Goal: Task Accomplishment & Management: Complete application form

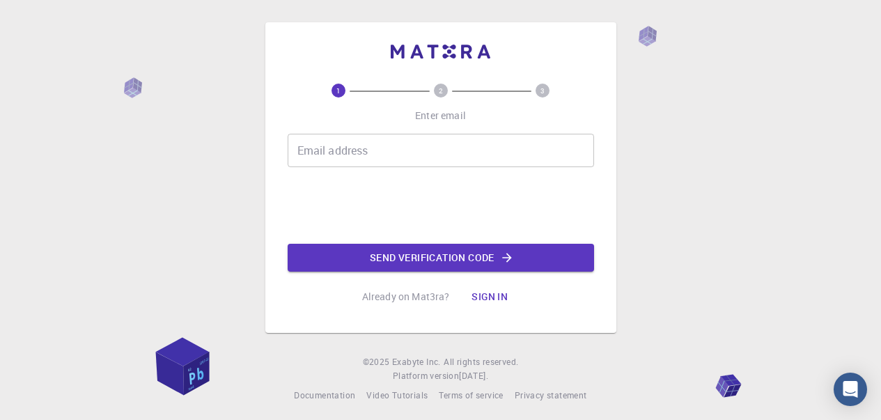
click at [381, 156] on input "Email address" at bounding box center [441, 150] width 307 height 33
click at [381, 156] on input "sho" at bounding box center [441, 150] width 307 height 33
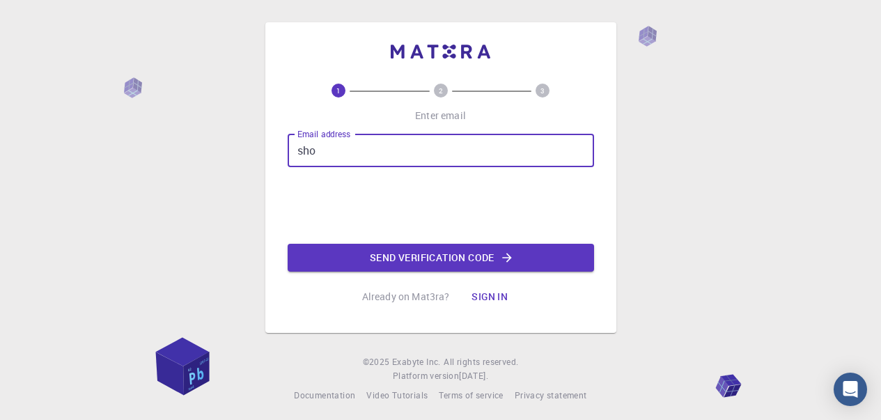
type input "[EMAIL_ADDRESS][DOMAIN_NAME]"
click at [424, 261] on button "Send verification code" at bounding box center [441, 258] width 307 height 28
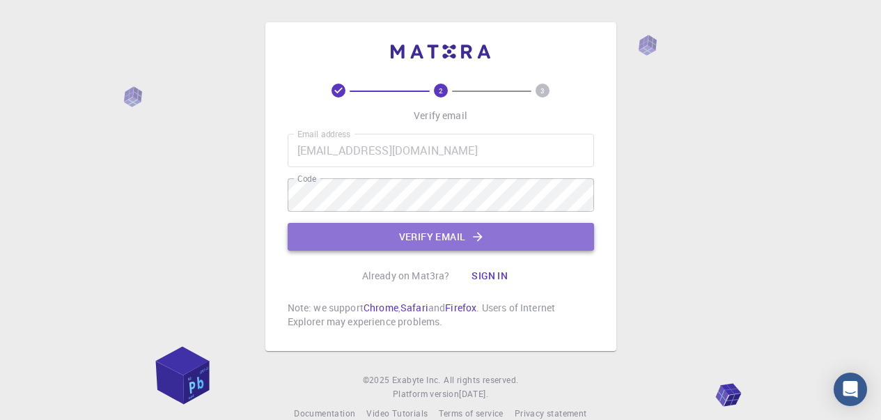
click at [500, 235] on button "Verify email" at bounding box center [441, 237] width 307 height 28
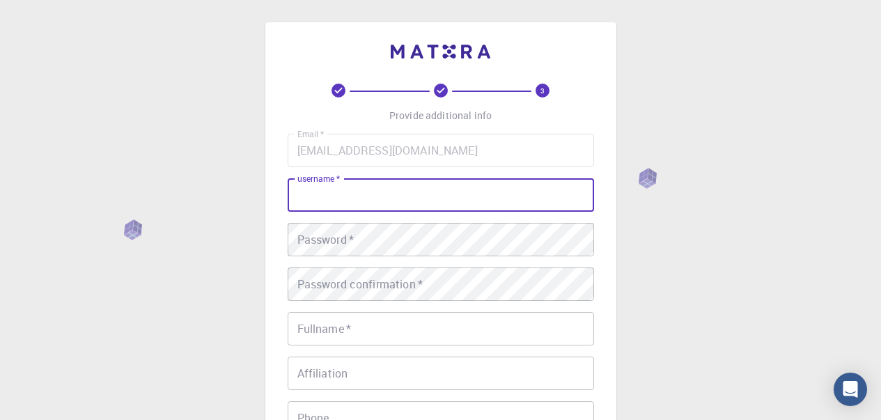
click at [493, 209] on input "username   *" at bounding box center [441, 194] width 307 height 33
type input "[PERSON_NAME]"
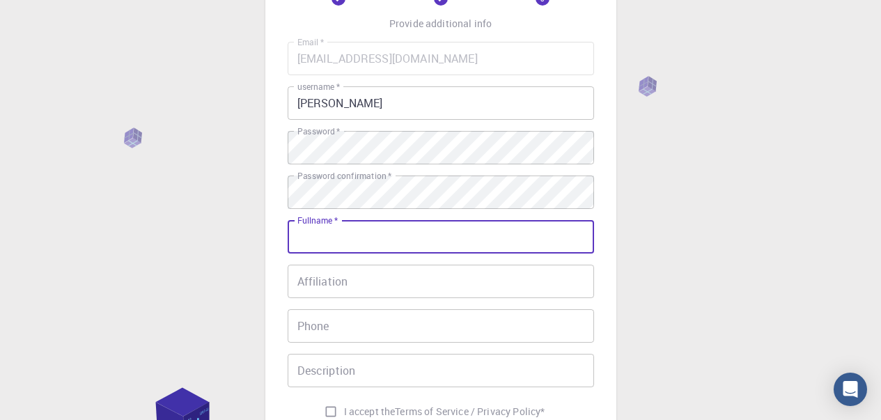
scroll to position [139, 0]
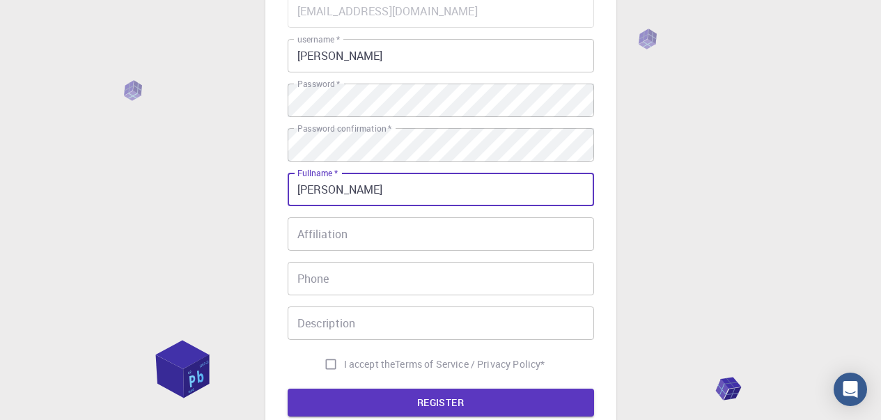
type input "[PERSON_NAME]"
click at [520, 237] on input "Affiliation" at bounding box center [441, 233] width 307 height 33
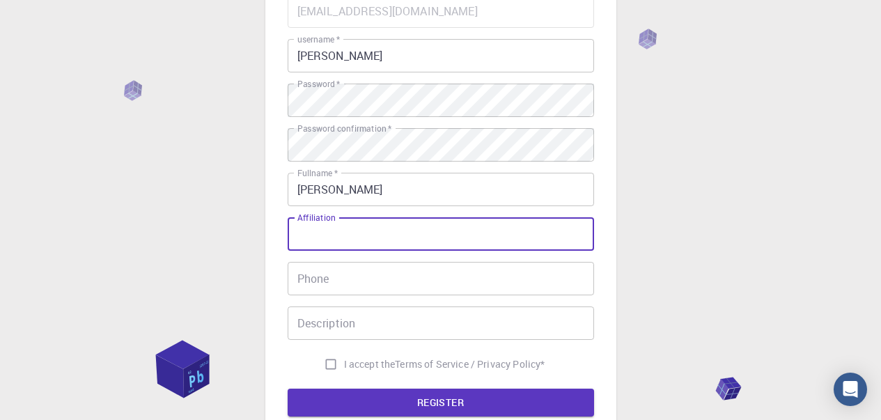
click at [497, 277] on input "Phone" at bounding box center [441, 278] width 307 height 33
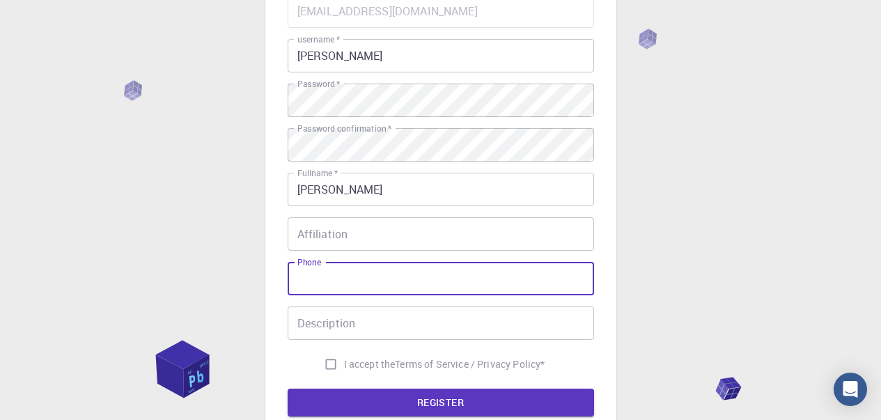
type input "591541121"
click at [429, 321] on input "Description" at bounding box center [441, 323] width 307 height 33
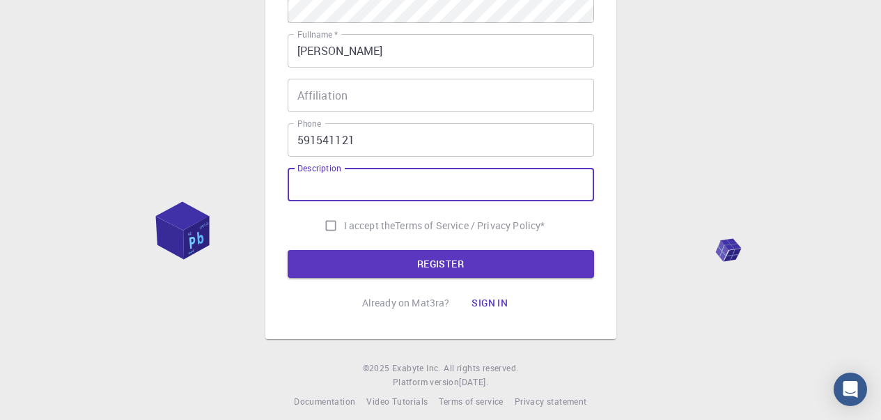
scroll to position [279, 0]
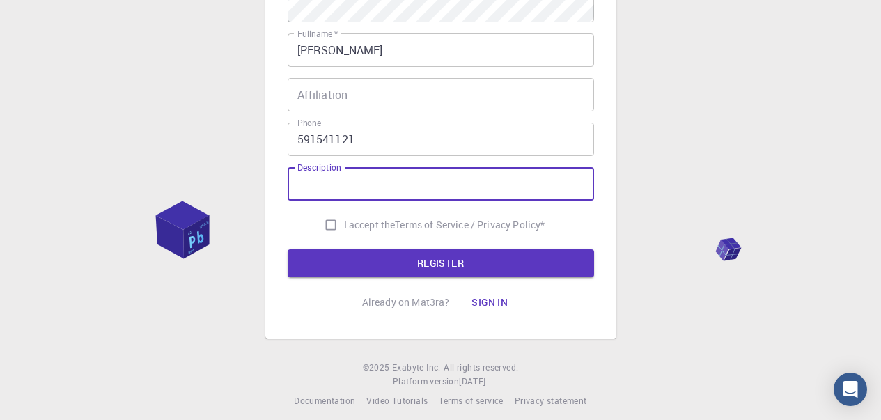
click at [321, 229] on input "I accept the Terms of Service / Privacy Policy *" at bounding box center [331, 225] width 26 height 26
checkbox input "true"
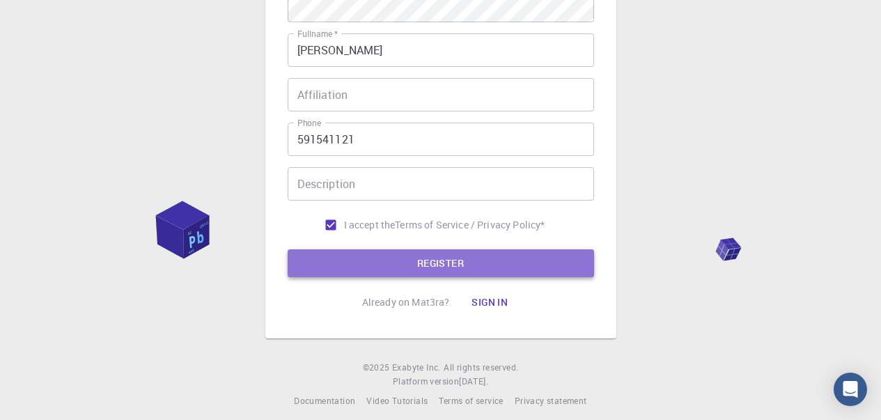
click at [324, 253] on button "REGISTER" at bounding box center [441, 263] width 307 height 28
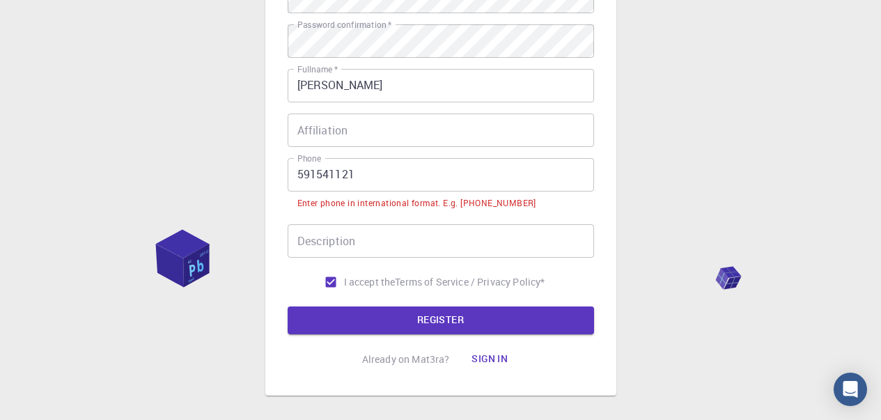
scroll to position [314, 0]
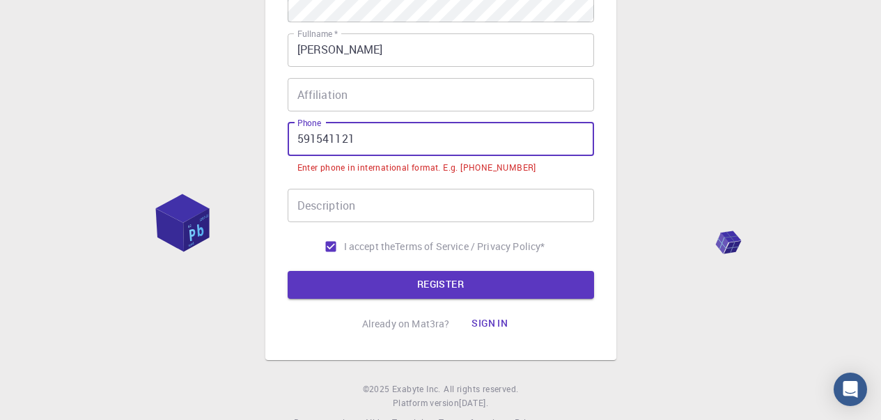
drag, startPoint x: 295, startPoint y: 138, endPoint x: 300, endPoint y: 144, distance: 8.4
click at [295, 138] on input "591541121" at bounding box center [441, 139] width 307 height 33
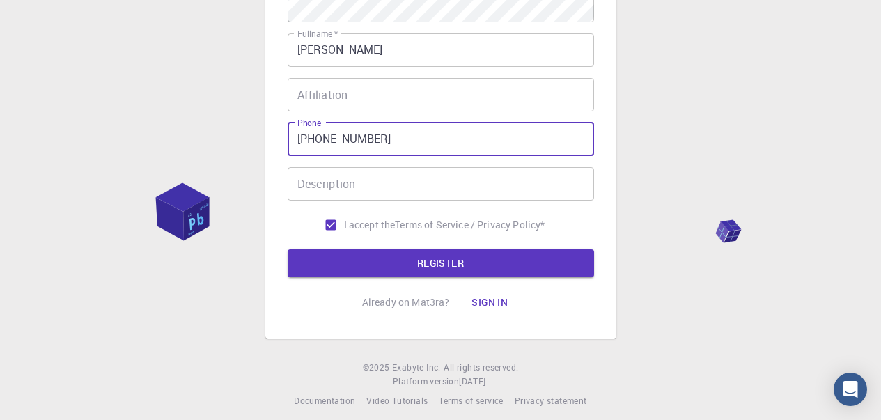
click at [288, 249] on button "REGISTER" at bounding box center [441, 263] width 307 height 28
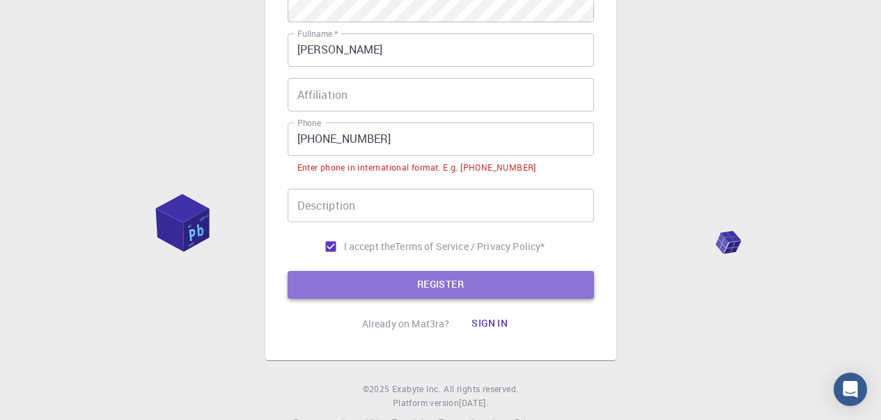
click at [490, 291] on button "REGISTER" at bounding box center [441, 285] width 307 height 28
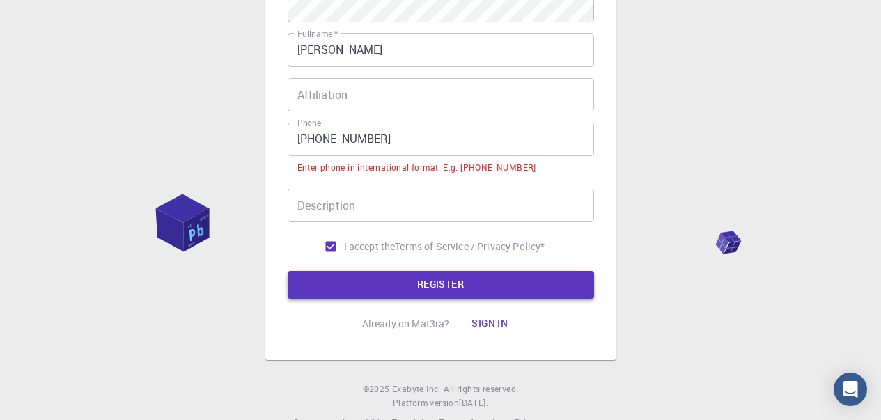
click at [433, 283] on button "REGISTER" at bounding box center [441, 285] width 307 height 28
click at [320, 137] on input "[PHONE_NUMBER]" at bounding box center [441, 139] width 307 height 33
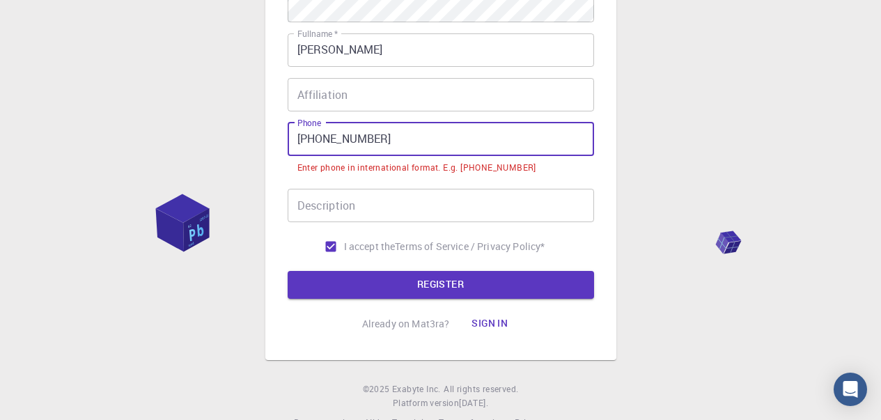
click at [327, 139] on input "[PHONE_NUMBER]" at bounding box center [441, 139] width 307 height 33
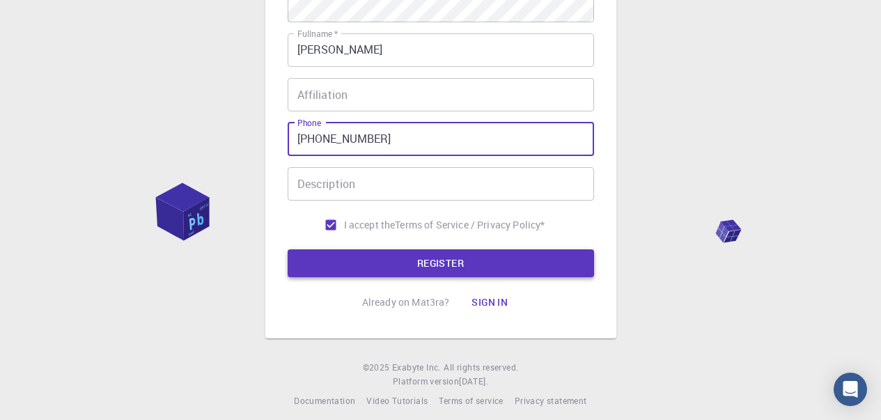
type input "[PHONE_NUMBER]"
click at [421, 259] on button "REGISTER" at bounding box center [441, 263] width 307 height 28
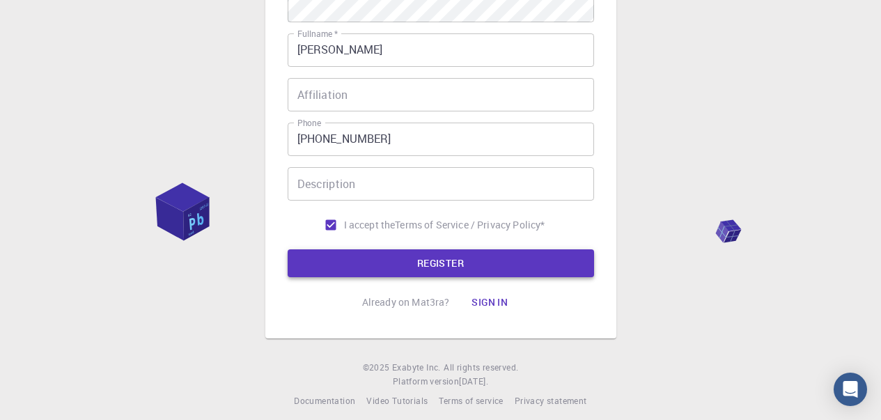
click at [427, 270] on button "REGISTER" at bounding box center [441, 263] width 307 height 28
click at [421, 263] on button "REGISTER" at bounding box center [441, 263] width 307 height 28
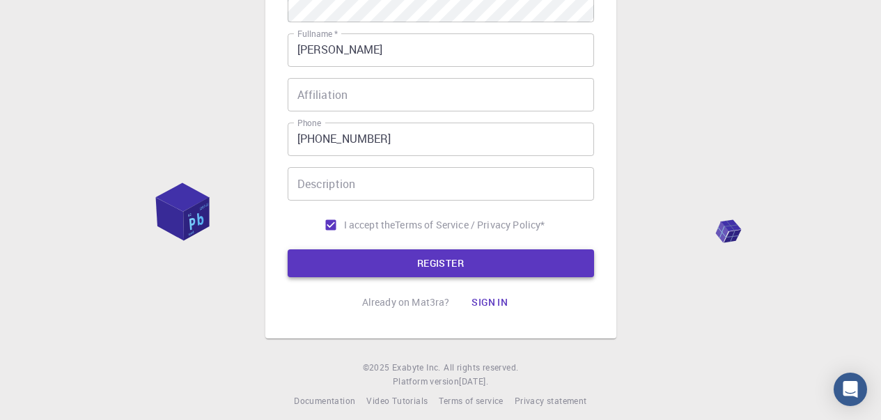
click at [421, 263] on button "REGISTER" at bounding box center [441, 263] width 307 height 28
click at [585, 268] on button "REGISTER" at bounding box center [441, 263] width 307 height 28
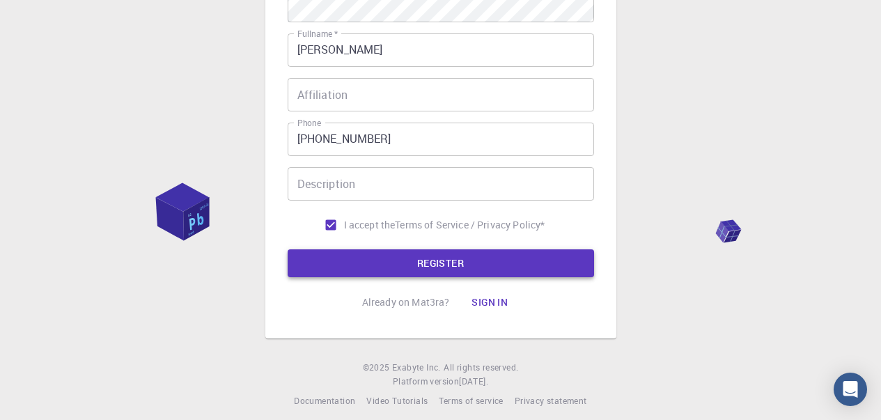
click at [585, 268] on button "REGISTER" at bounding box center [441, 263] width 307 height 28
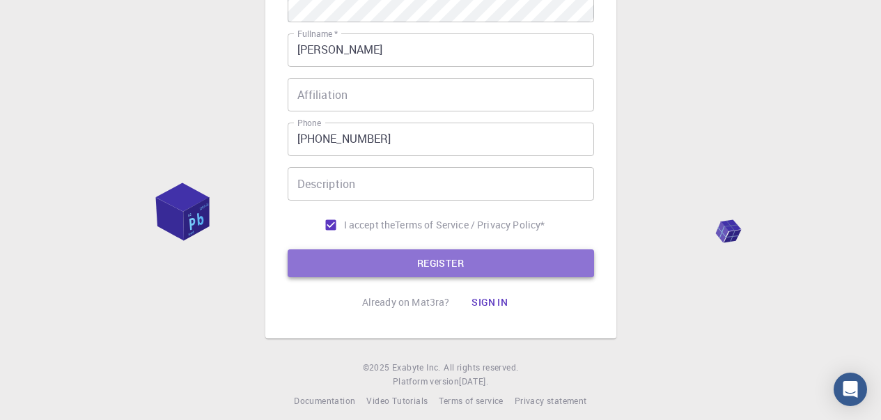
click at [585, 268] on button "REGISTER" at bounding box center [441, 263] width 307 height 28
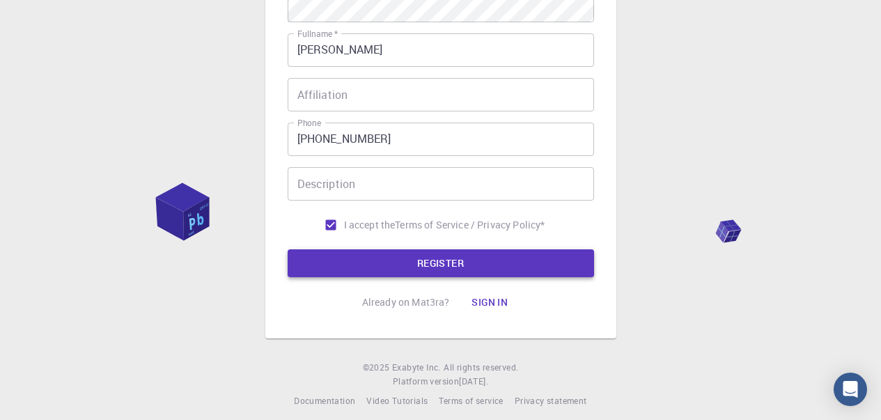
click at [585, 268] on button "REGISTER" at bounding box center [441, 263] width 307 height 28
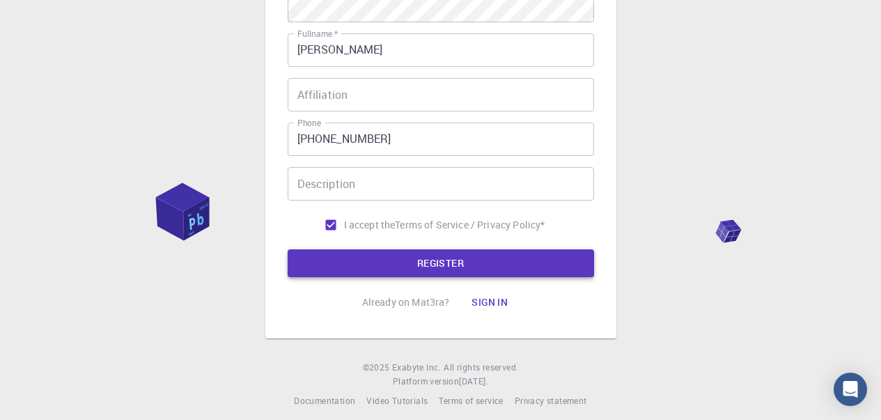
click at [585, 268] on button "REGISTER" at bounding box center [441, 263] width 307 height 28
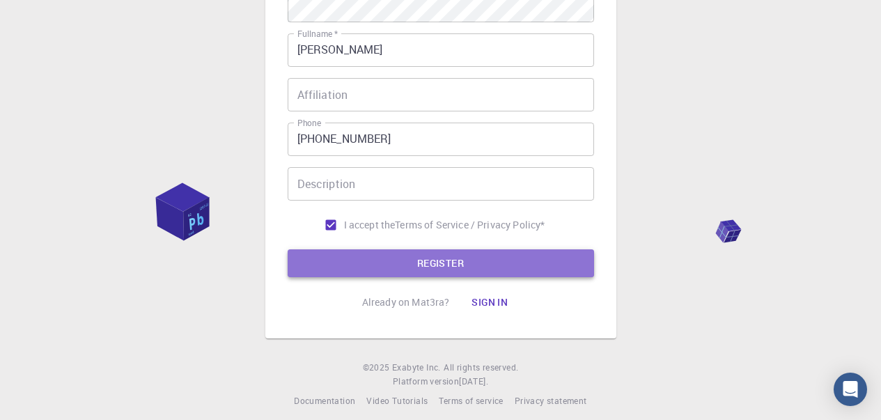
click at [585, 268] on button "REGISTER" at bounding box center [441, 263] width 307 height 28
click at [578, 270] on button "REGISTER" at bounding box center [441, 263] width 307 height 28
click at [560, 269] on button "REGISTER" at bounding box center [441, 263] width 307 height 28
drag, startPoint x: 541, startPoint y: 270, endPoint x: 509, endPoint y: 271, distance: 32.1
click at [537, 270] on button "REGISTER" at bounding box center [441, 263] width 307 height 28
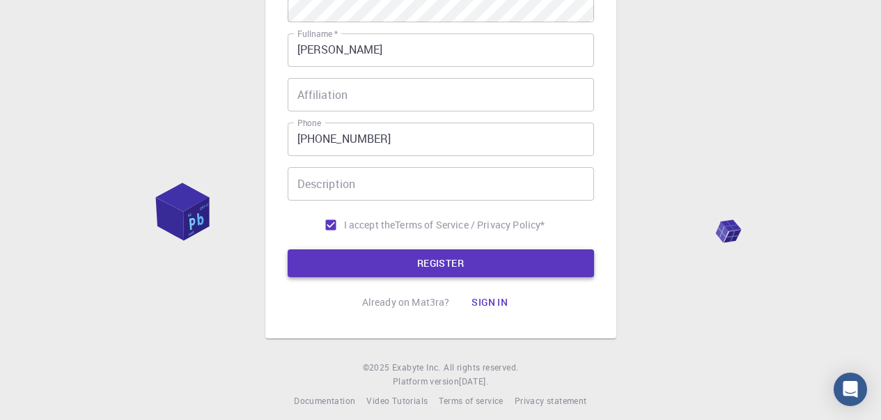
click at [494, 272] on button "REGISTER" at bounding box center [441, 263] width 307 height 28
drag, startPoint x: 480, startPoint y: 272, endPoint x: 449, endPoint y: 277, distance: 31.6
click at [479, 272] on button "REGISTER" at bounding box center [441, 263] width 307 height 28
click at [460, 275] on button "REGISTER" at bounding box center [441, 263] width 307 height 28
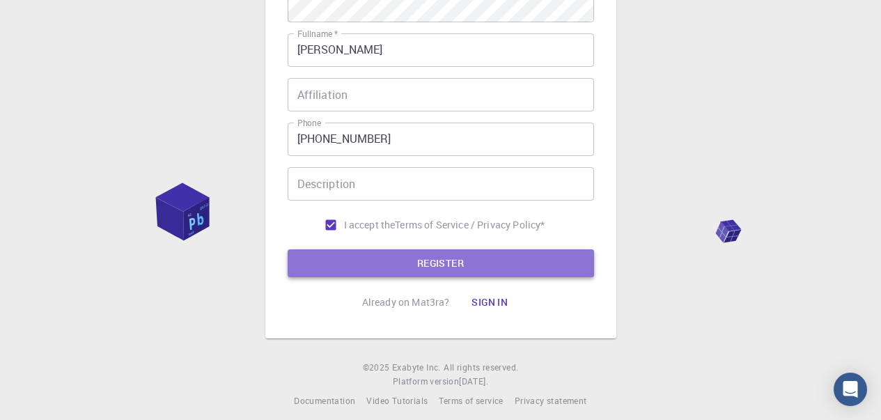
click at [449, 277] on button "REGISTER" at bounding box center [441, 263] width 307 height 28
click at [412, 275] on button "REGISTER" at bounding box center [441, 263] width 307 height 28
click at [378, 268] on button "REGISTER" at bounding box center [441, 263] width 307 height 28
click at [339, 265] on button "REGISTER" at bounding box center [441, 263] width 307 height 28
drag, startPoint x: 298, startPoint y: 264, endPoint x: 465, endPoint y: 350, distance: 187.9
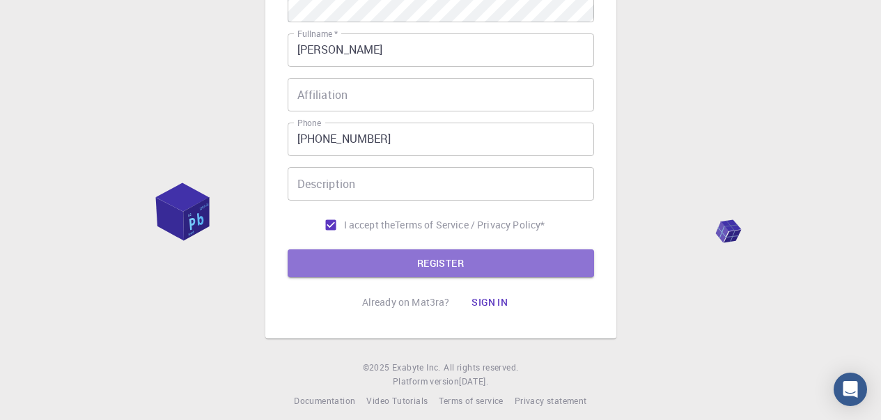
click at [295, 263] on button "REGISTER" at bounding box center [441, 263] width 307 height 28
click at [293, 263] on button "REGISTER" at bounding box center [441, 263] width 307 height 28
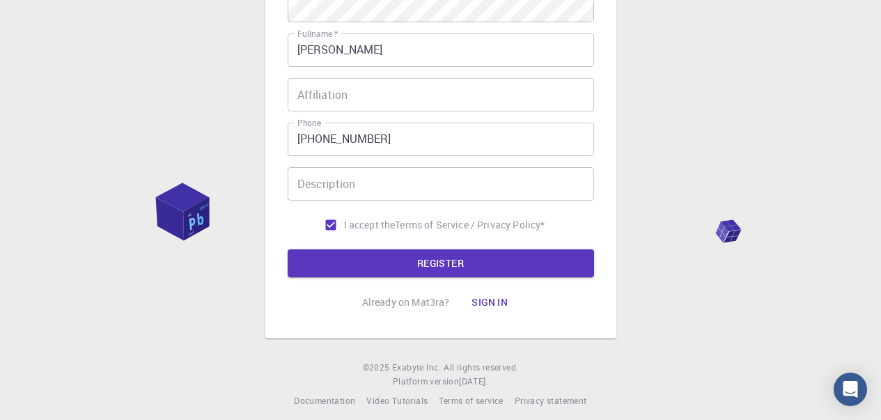
click at [488, 305] on button "Sign in" at bounding box center [490, 302] width 59 height 28
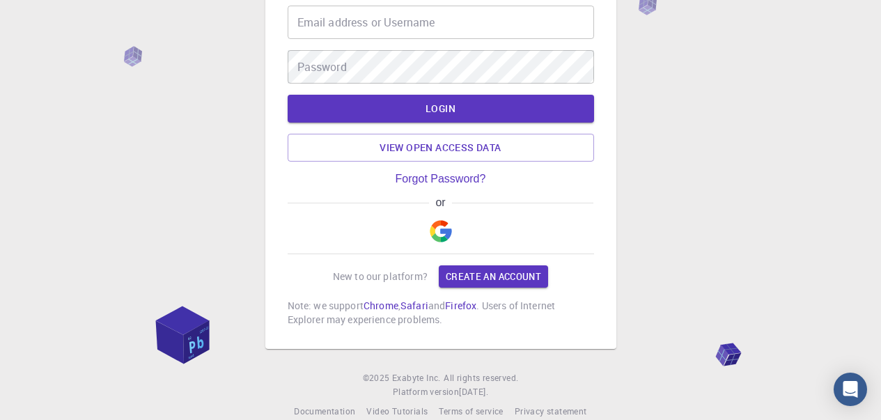
scroll to position [100, 0]
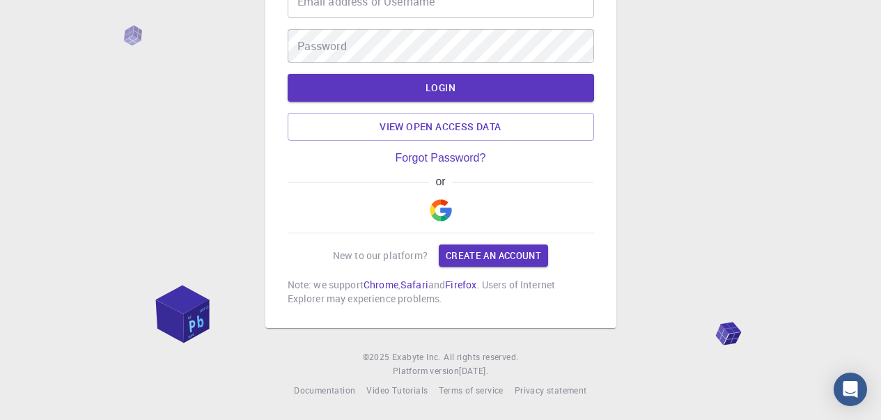
type input "[EMAIL_ADDRESS][DOMAIN_NAME]"
click at [446, 208] on img "button" at bounding box center [441, 210] width 22 height 22
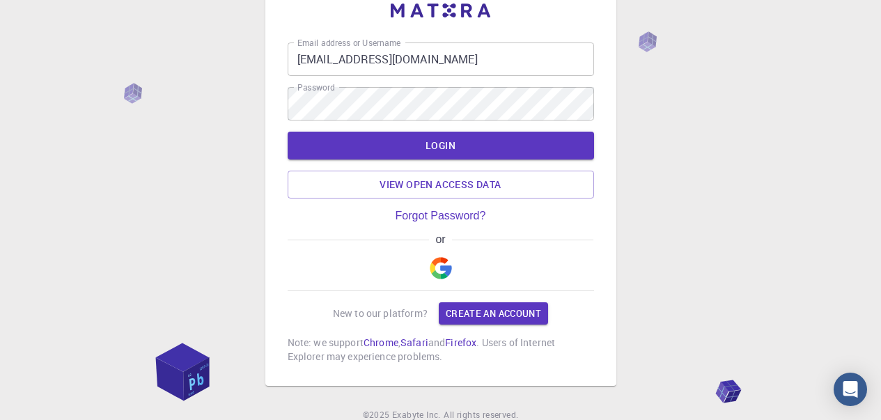
scroll to position [0, 0]
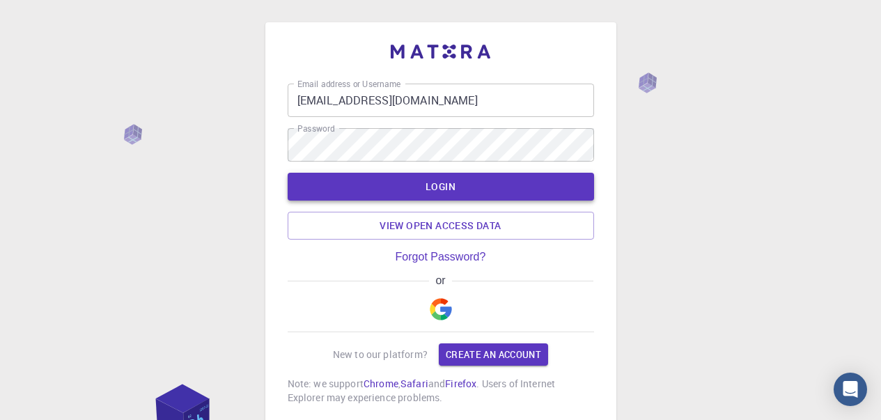
click at [431, 187] on button "LOGIN" at bounding box center [441, 187] width 307 height 28
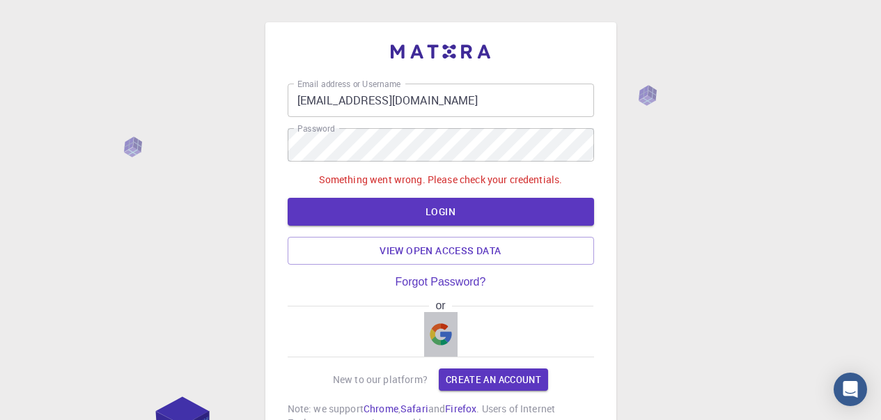
click at [438, 325] on img "button" at bounding box center [441, 334] width 22 height 22
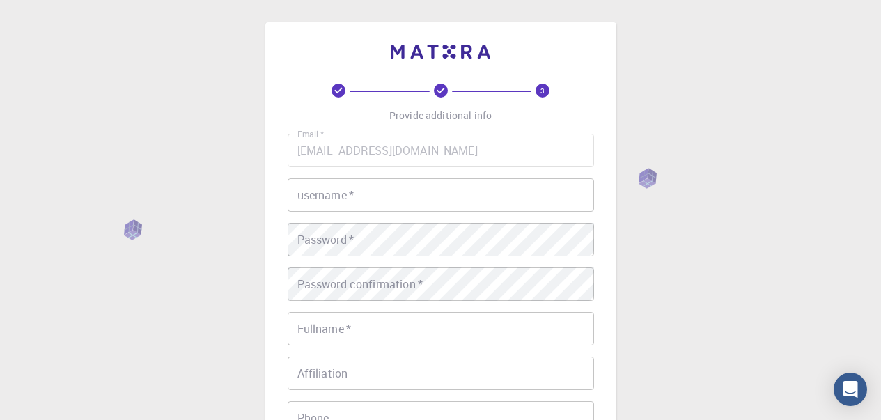
click at [447, 201] on input "username   *" at bounding box center [441, 194] width 307 height 33
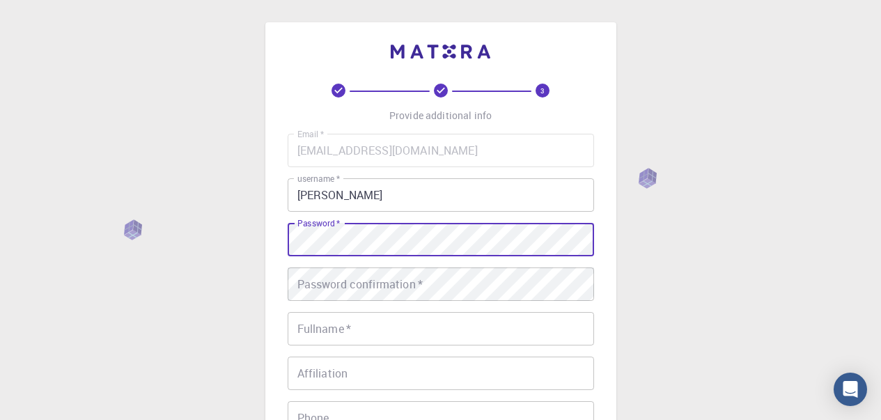
type input "[EMAIL_ADDRESS][DOMAIN_NAME]"
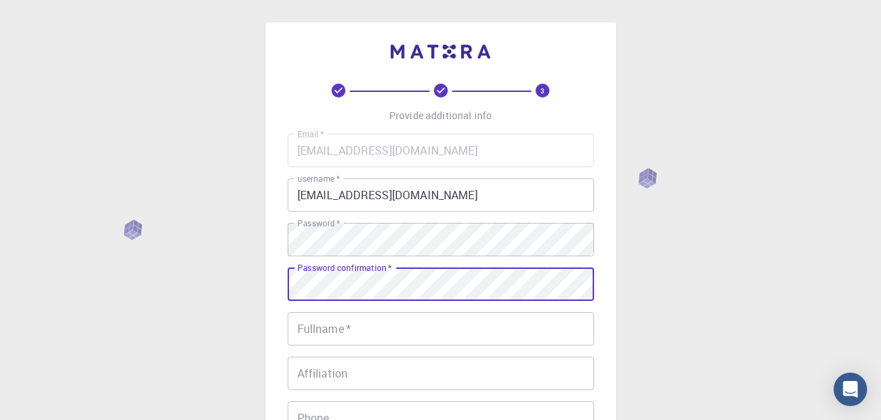
click at [364, 264] on div "Email   * [EMAIL_ADDRESS][DOMAIN_NAME] Email   * username   * [EMAIL_ADDRESS][D…" at bounding box center [441, 325] width 307 height 383
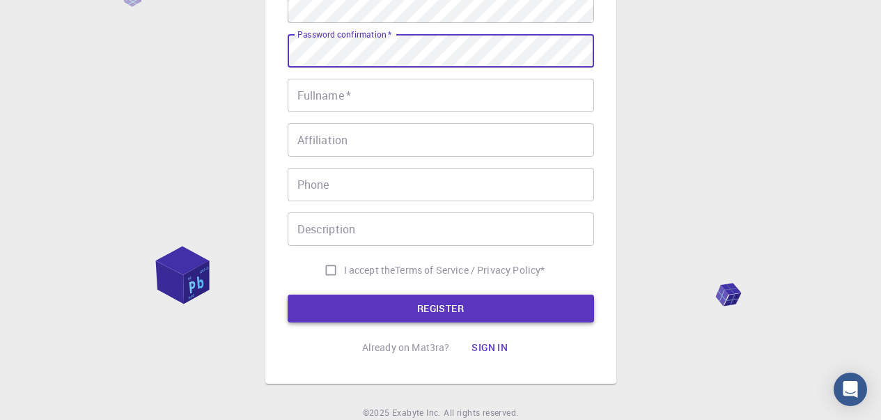
scroll to position [290, 0]
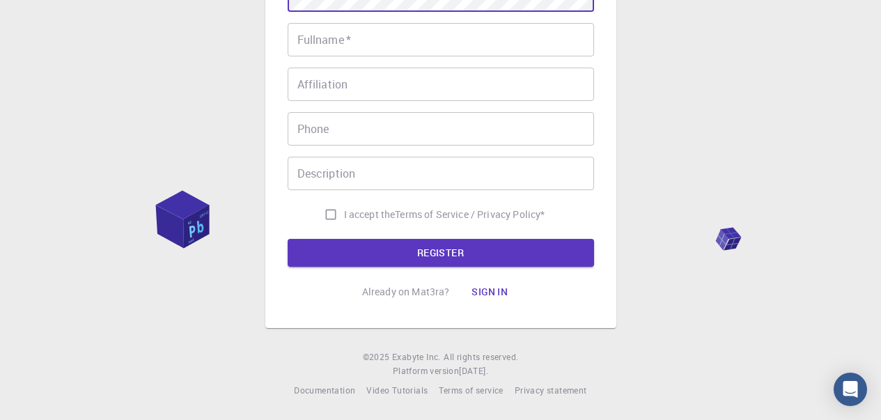
click at [483, 284] on button "Sign in" at bounding box center [490, 292] width 59 height 28
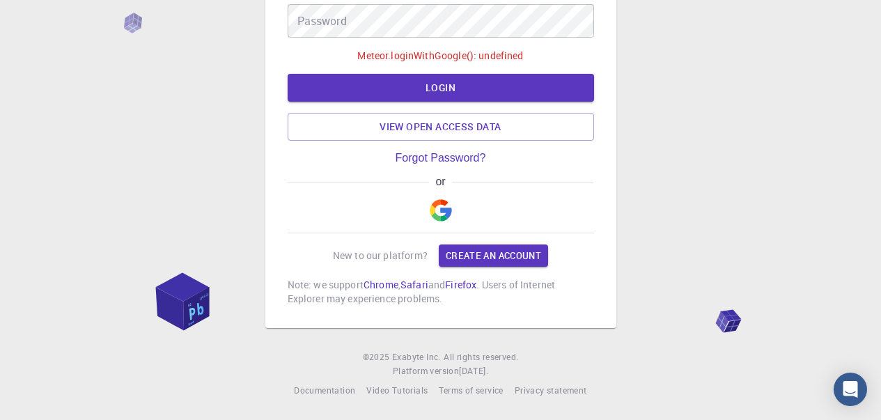
type input "[EMAIL_ADDRESS][DOMAIN_NAME]"
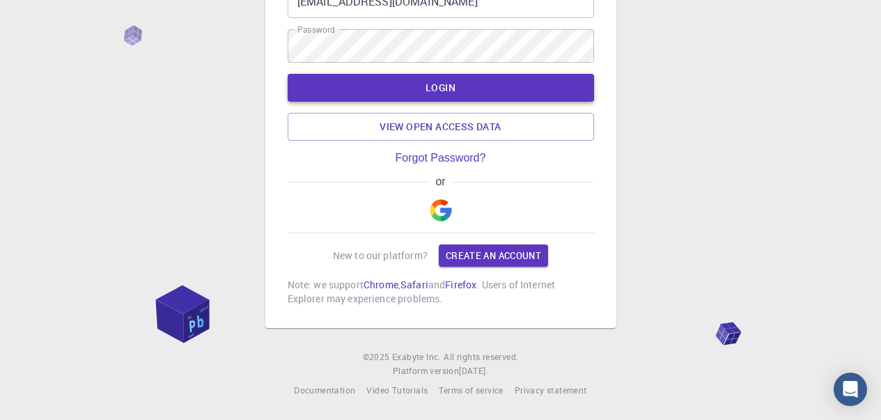
click at [405, 78] on button "LOGIN" at bounding box center [441, 88] width 307 height 28
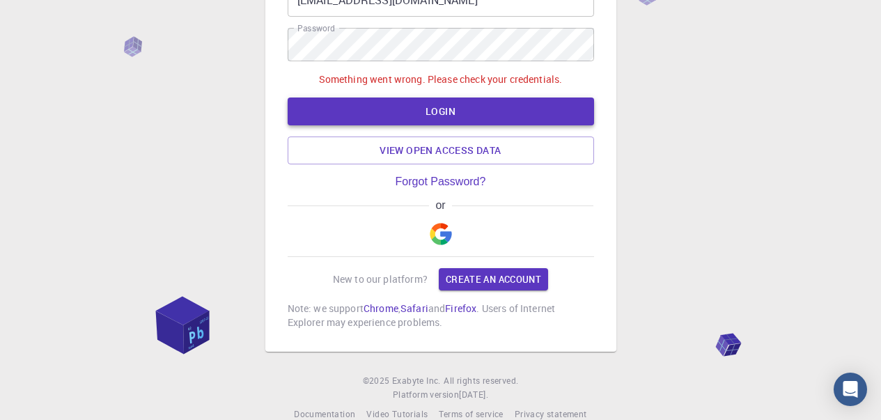
click at [406, 99] on button "LOGIN" at bounding box center [441, 112] width 307 height 28
click at [502, 283] on link "Create an account" at bounding box center [493, 279] width 109 height 22
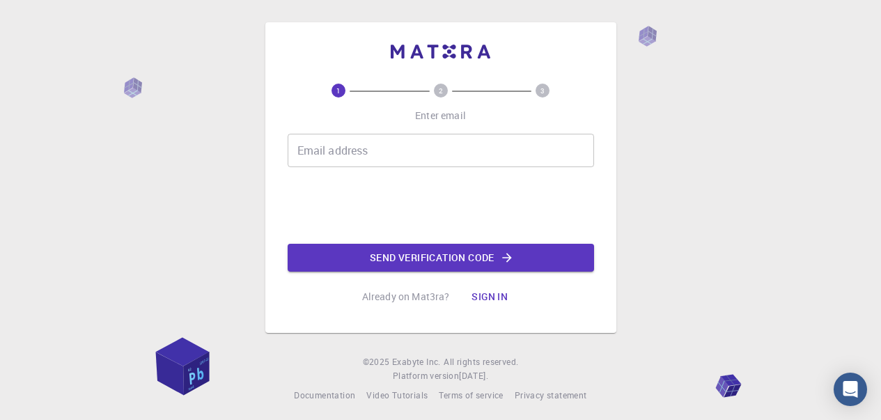
click at [462, 162] on input "Email address" at bounding box center [441, 150] width 307 height 33
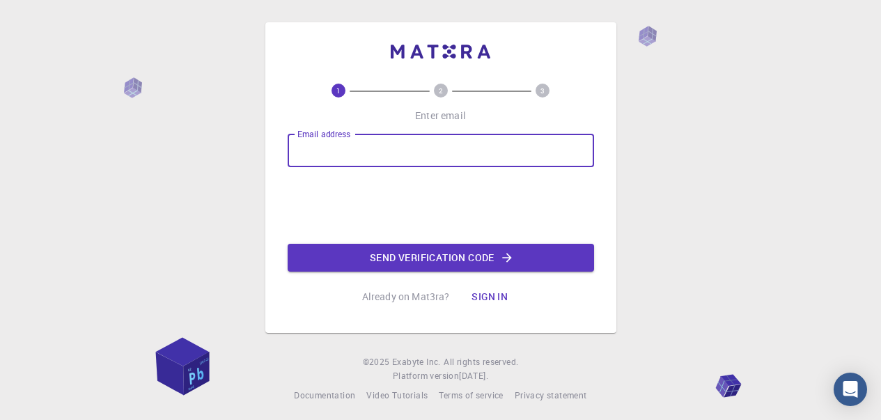
type input "[EMAIL_ADDRESS][DOMAIN_NAME]"
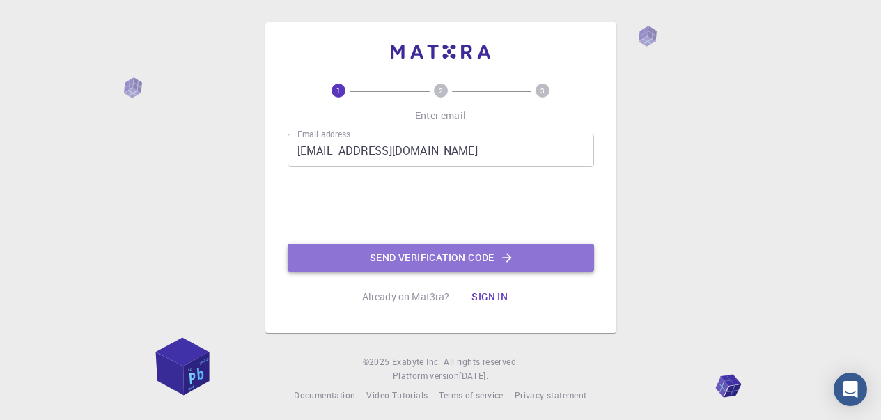
click at [383, 251] on button "Send verification code" at bounding box center [441, 258] width 307 height 28
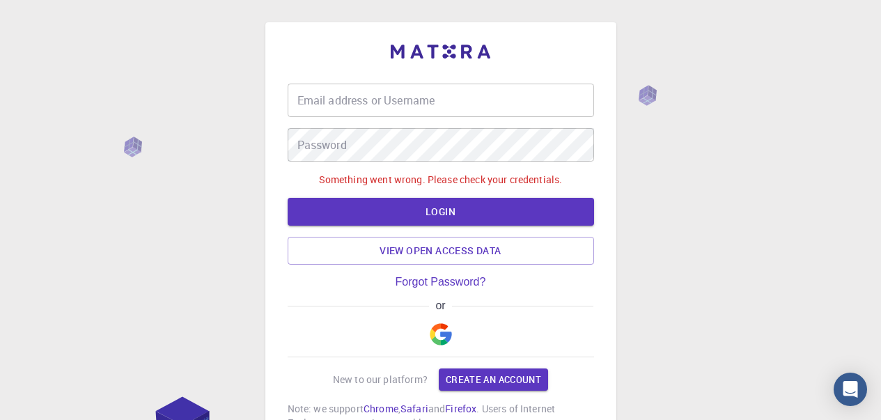
type input "[EMAIL_ADDRESS][DOMAIN_NAME]"
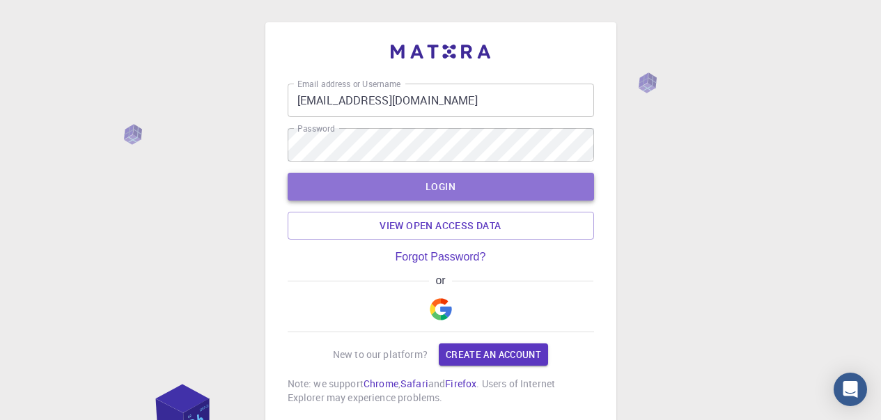
click at [405, 185] on button "LOGIN" at bounding box center [441, 187] width 307 height 28
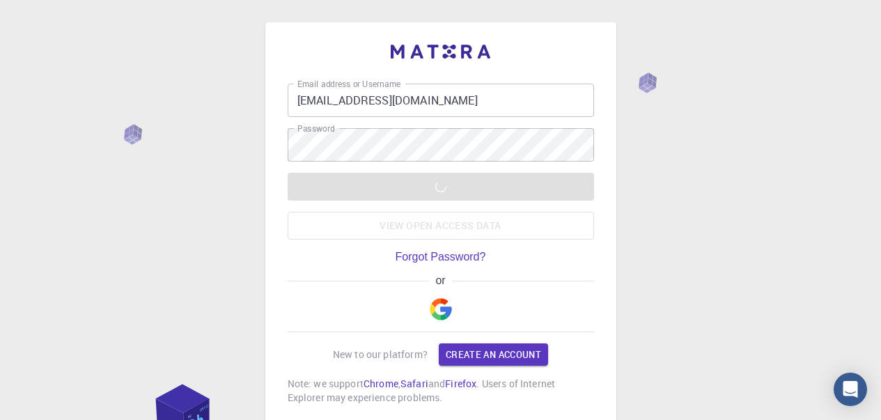
click at [405, 185] on div "LOGIN View open access data" at bounding box center [441, 206] width 307 height 67
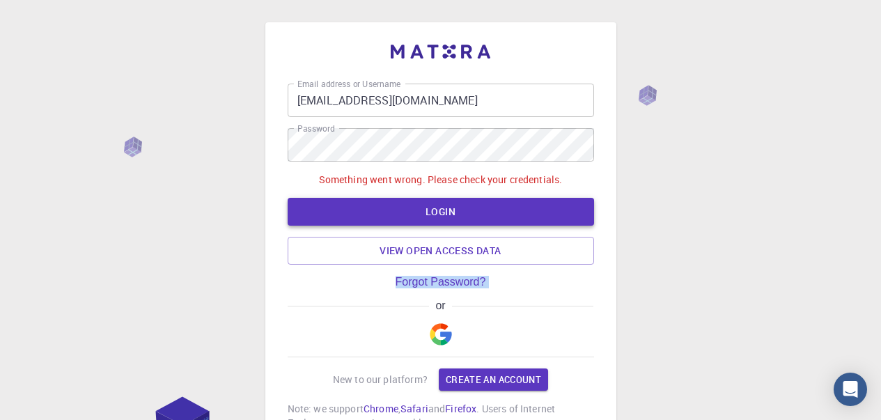
click at [408, 201] on button "LOGIN" at bounding box center [441, 212] width 307 height 28
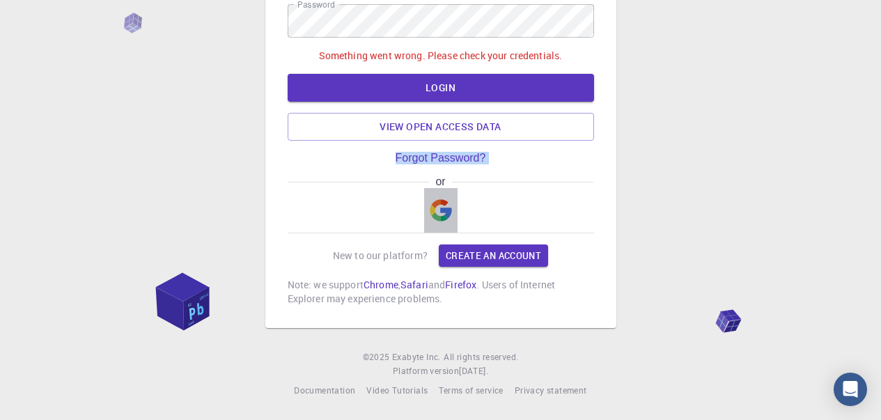
click at [440, 197] on button "button" at bounding box center [440, 210] width 33 height 45
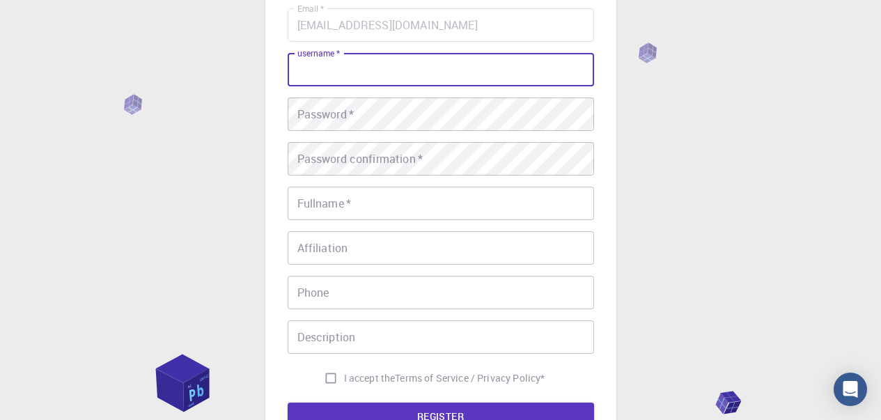
click at [474, 77] on input "username   *" at bounding box center [441, 69] width 307 height 33
type input "[PERSON_NAME]"
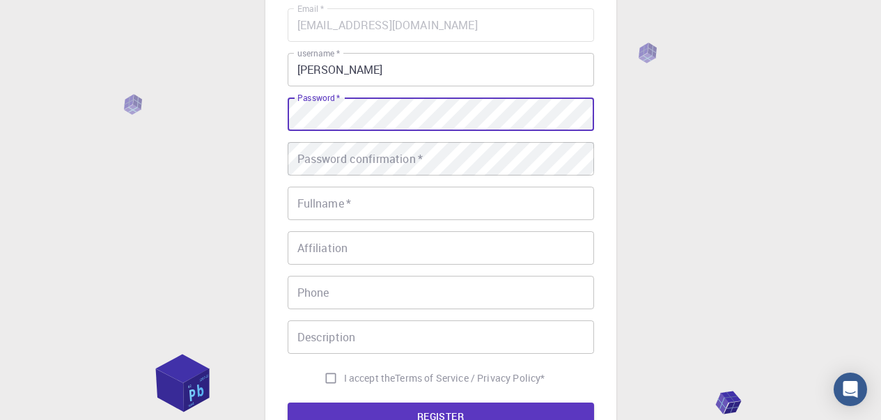
click at [357, 152] on div "Password confirmation   * Password confirmation   *" at bounding box center [441, 158] width 307 height 33
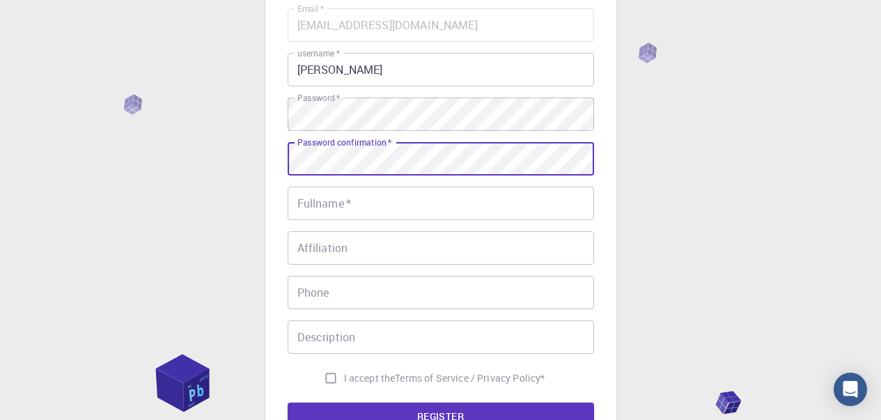
click at [376, 194] on input "Fullname   *" at bounding box center [441, 203] width 307 height 33
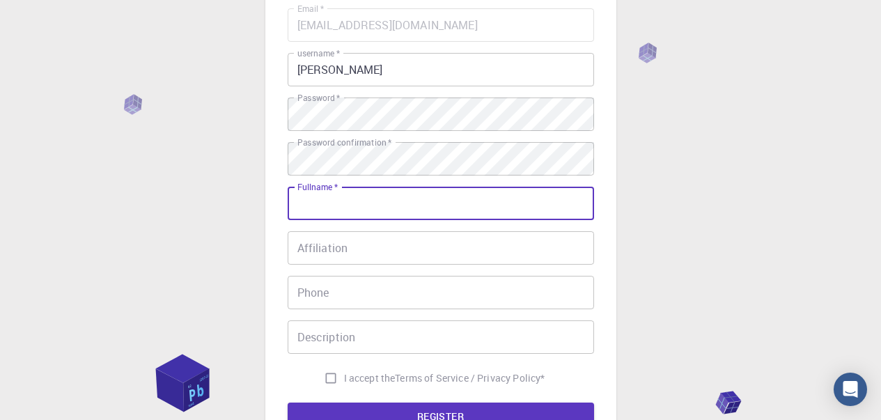
type input "დემეტრე"
type input "591541121"
click at [318, 373] on input "I accept the Terms of Service / Privacy Policy *" at bounding box center [331, 378] width 26 height 26
checkbox input "true"
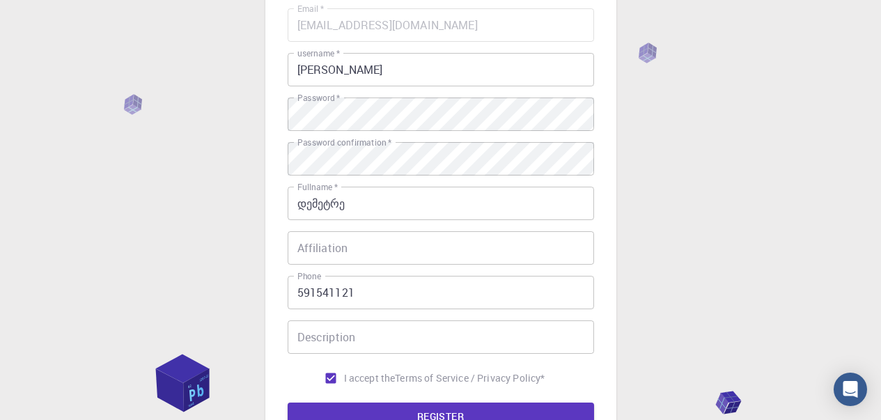
scroll to position [290, 0]
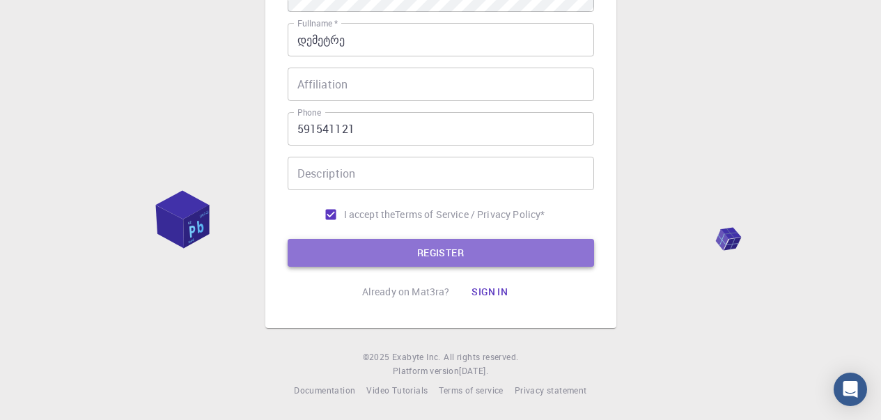
click at [380, 256] on button "REGISTER" at bounding box center [441, 253] width 307 height 28
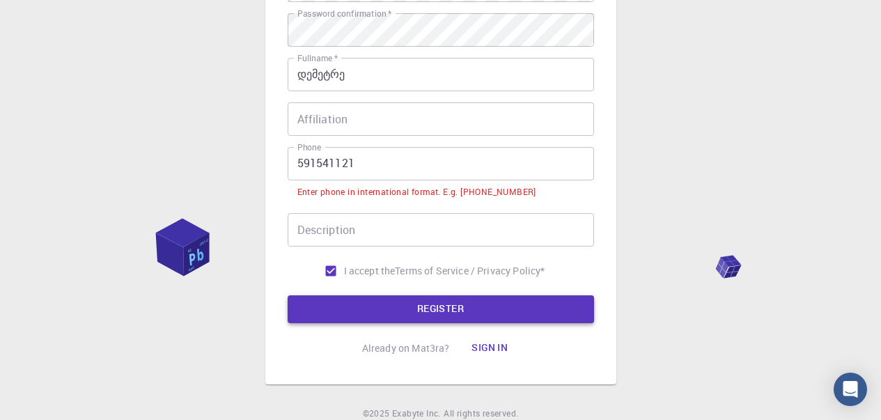
scroll to position [325, 0]
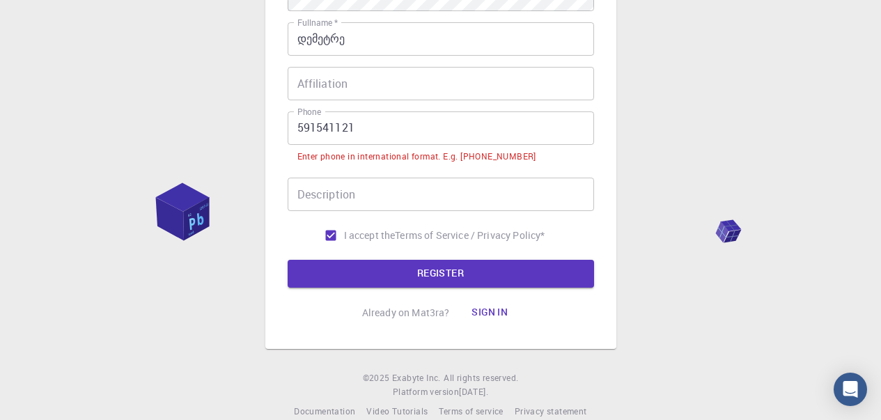
click at [293, 130] on input "591541121" at bounding box center [441, 127] width 307 height 33
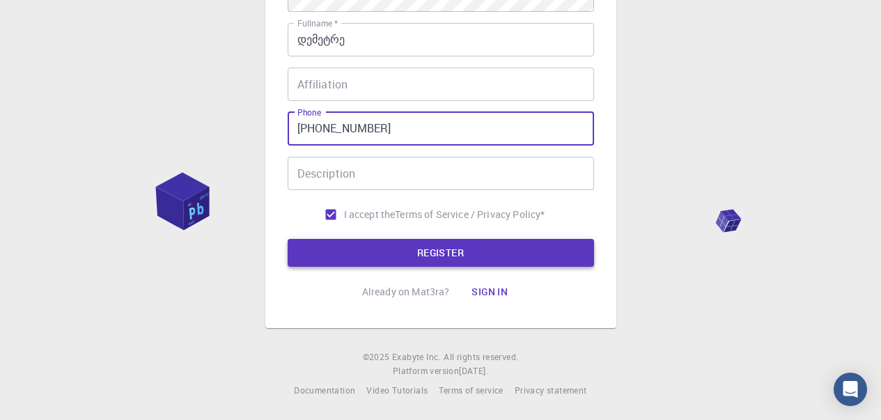
type input "[PHONE_NUMBER]"
click at [387, 263] on button "REGISTER" at bounding box center [441, 253] width 307 height 28
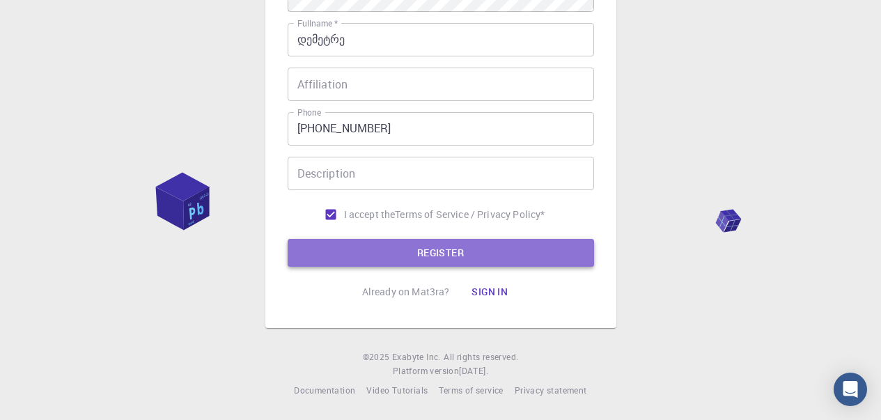
click at [389, 263] on button "REGISTER" at bounding box center [441, 253] width 307 height 28
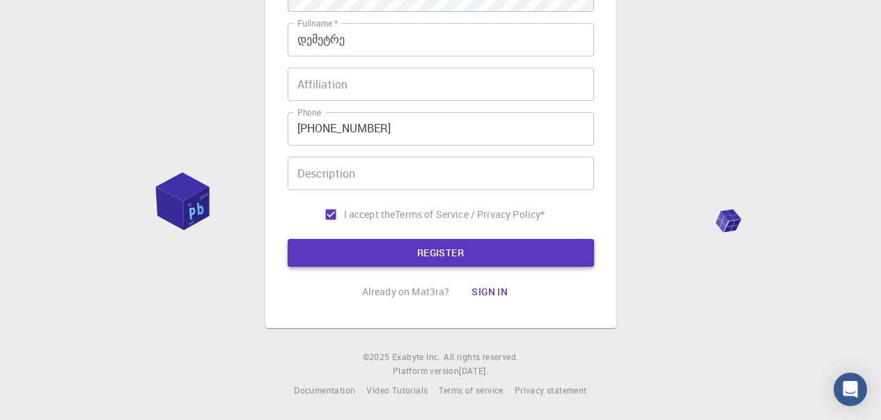
click at [389, 263] on button "REGISTER" at bounding box center [441, 253] width 307 height 28
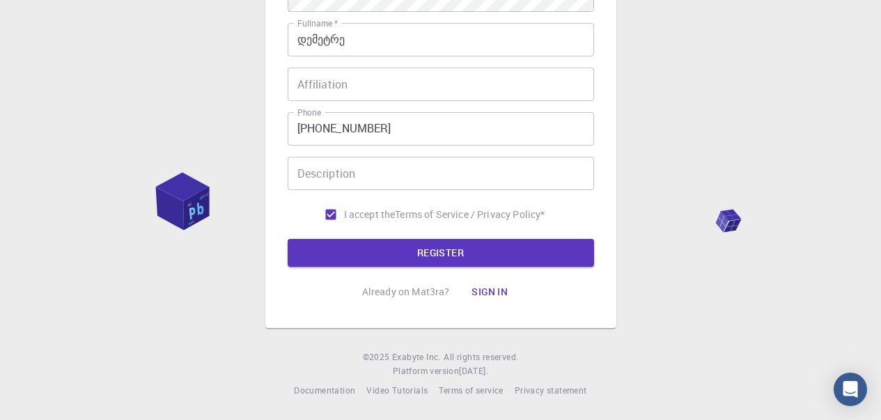
click at [357, 91] on input "Affiliation" at bounding box center [441, 84] width 307 height 33
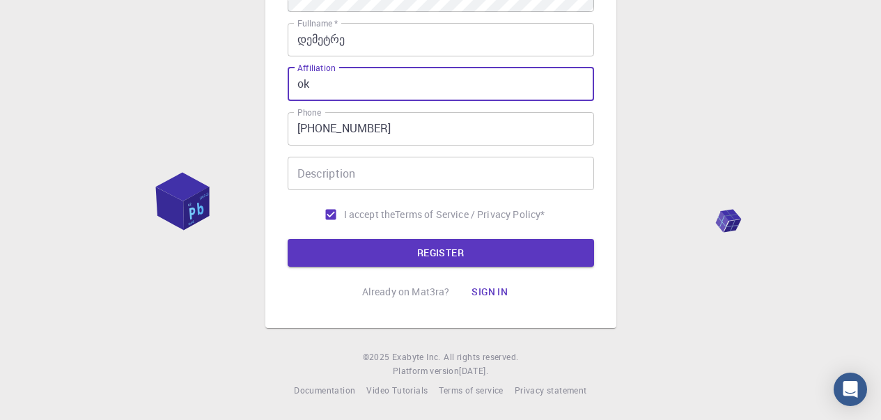
type input "ok"
click at [357, 179] on input "Description" at bounding box center [441, 173] width 307 height 33
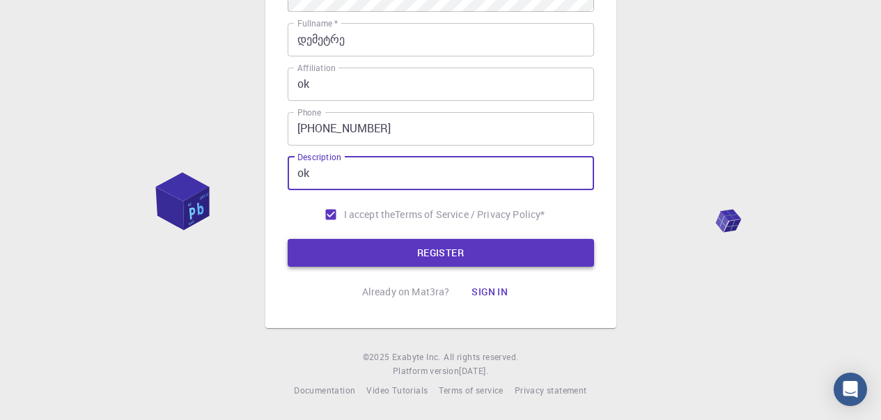
type input "ok"
click at [408, 249] on button "REGISTER" at bounding box center [441, 253] width 307 height 28
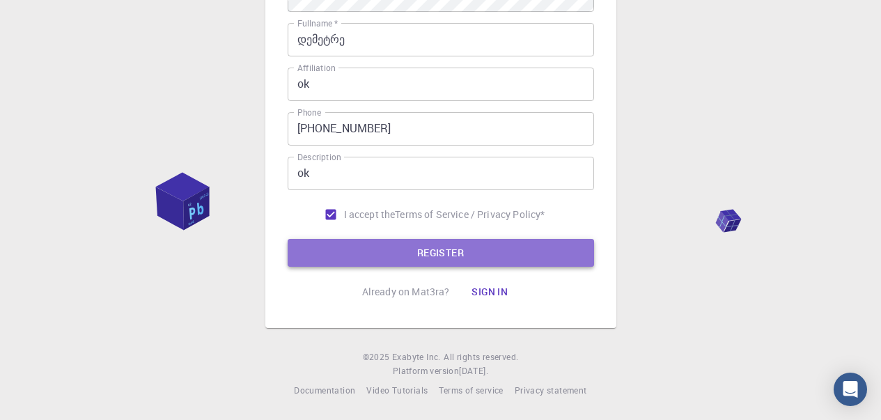
click at [408, 249] on button "REGISTER" at bounding box center [441, 253] width 307 height 28
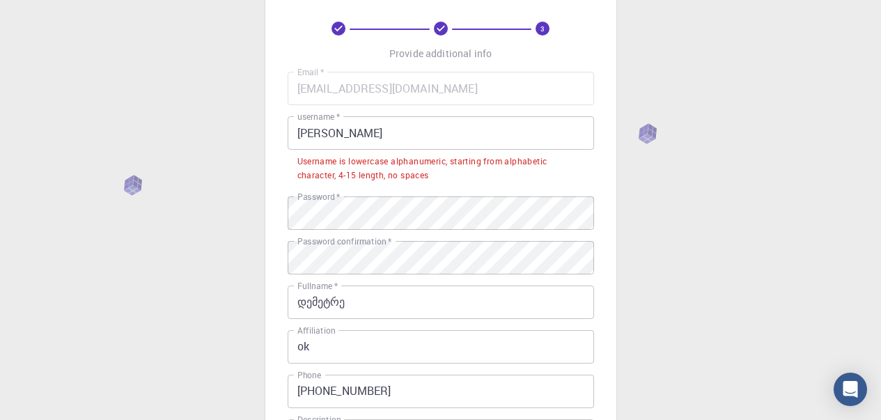
scroll to position [0, 0]
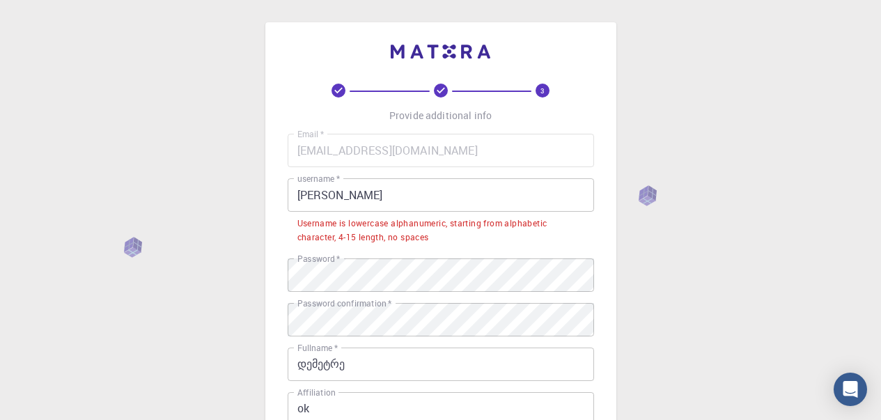
click at [341, 195] on input "[PERSON_NAME]" at bounding box center [441, 194] width 307 height 33
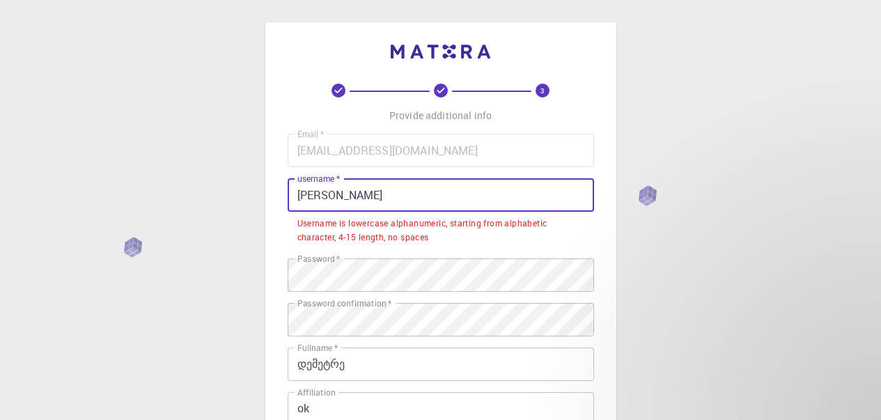
click at [311, 242] on div "Username is lowercase alphanumeric, starting from alphabetic character, 4-15 le…" at bounding box center [440, 231] width 287 height 28
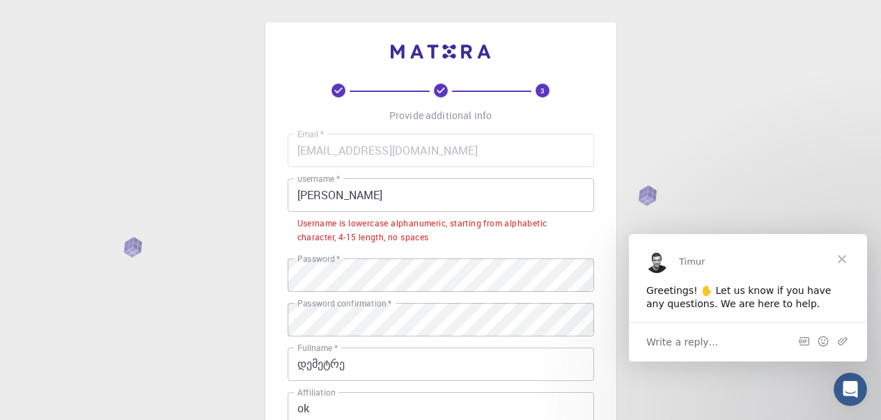
click at [304, 199] on input "[PERSON_NAME]" at bounding box center [441, 194] width 307 height 33
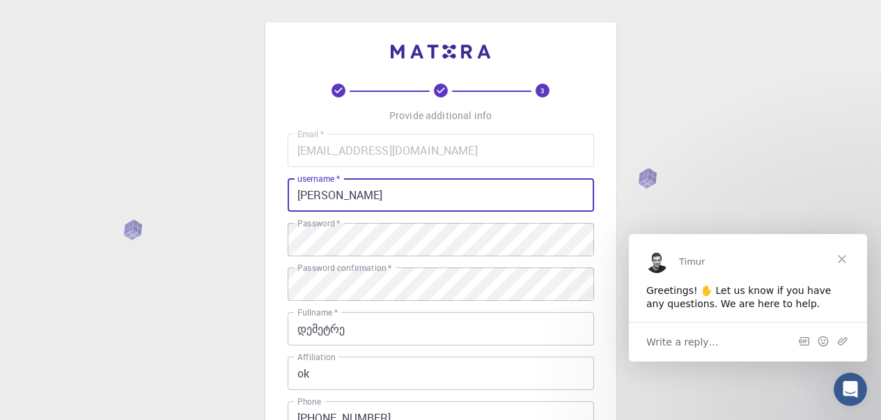
scroll to position [290, 0]
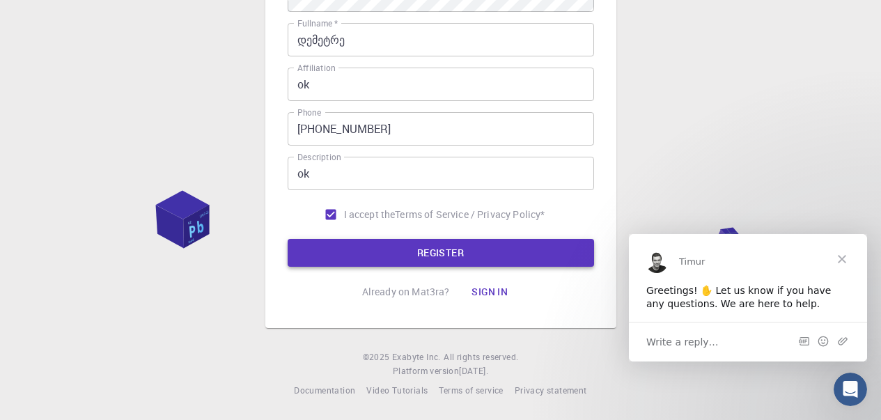
type input "[PERSON_NAME]"
click at [363, 254] on button "REGISTER" at bounding box center [441, 253] width 307 height 28
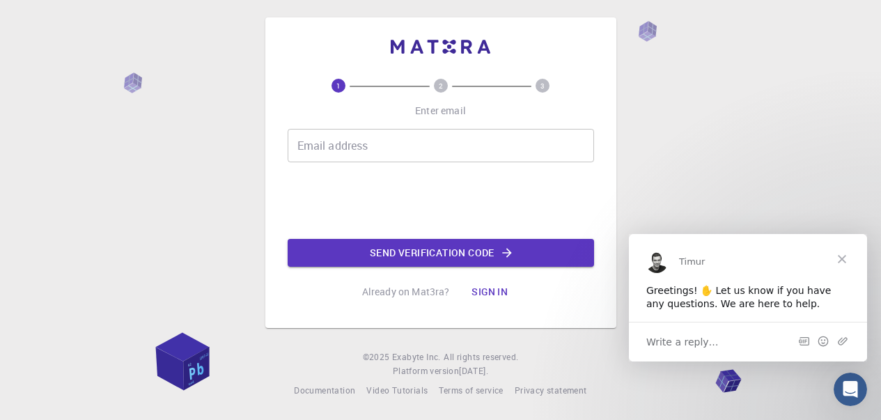
scroll to position [0, 0]
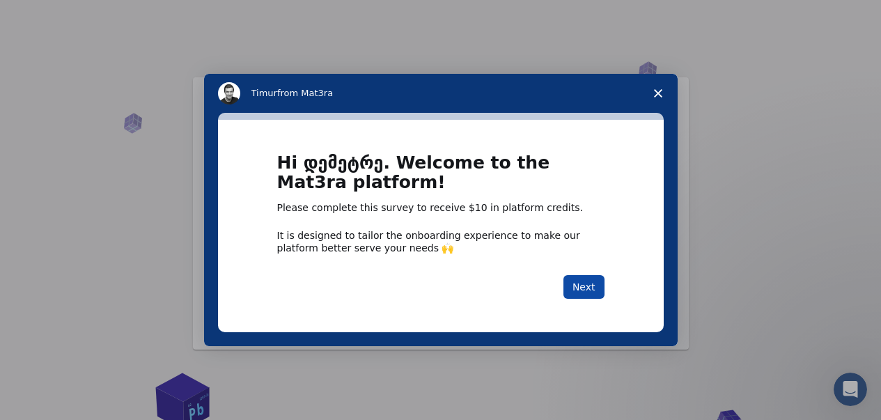
click at [586, 279] on button "Next" at bounding box center [584, 287] width 41 height 24
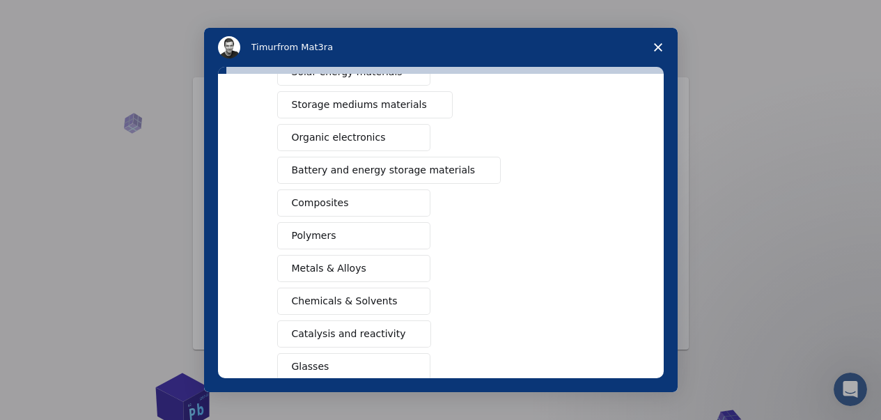
scroll to position [209, 0]
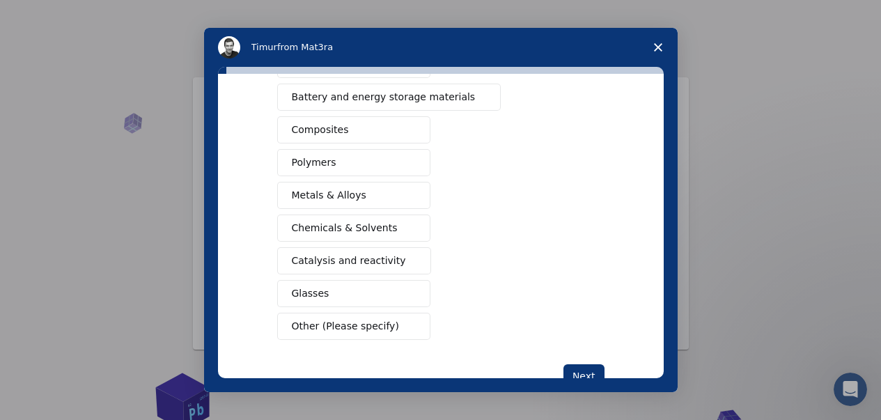
click at [363, 323] on span "Other (Please specify)" at bounding box center [345, 326] width 107 height 15
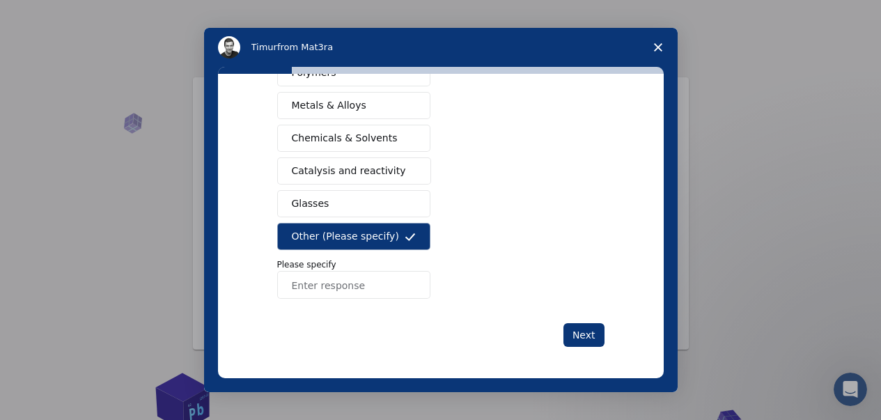
scroll to position [301, 0]
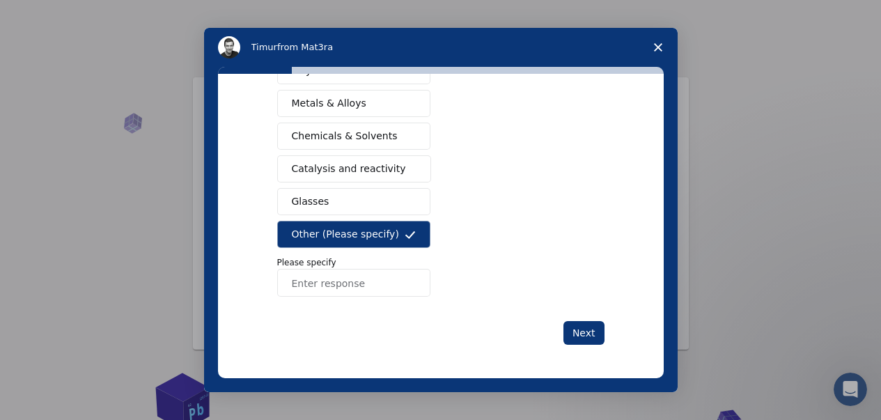
click at [389, 280] on input "Enter response" at bounding box center [353, 283] width 153 height 28
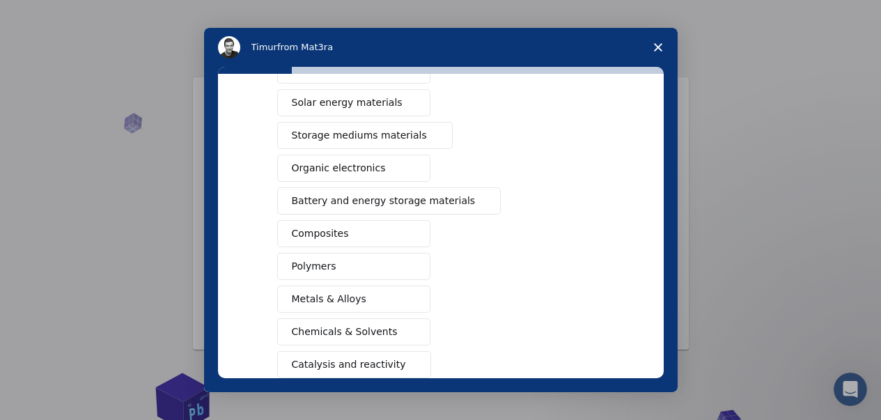
scroll to position [92, 0]
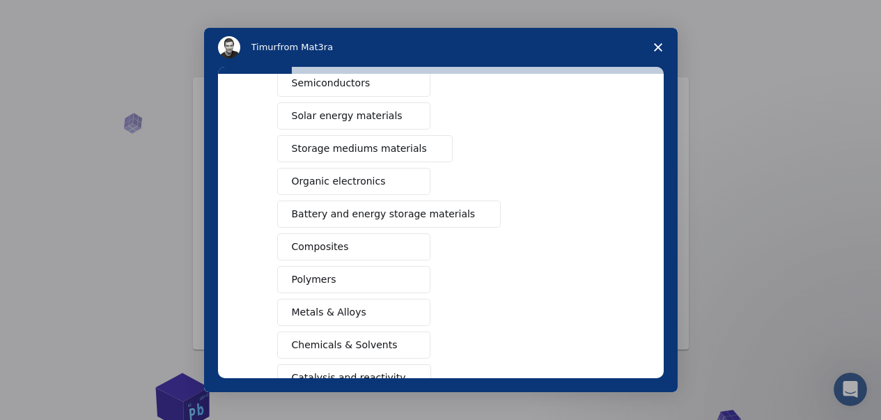
drag, startPoint x: 320, startPoint y: 182, endPoint x: 355, endPoint y: 189, distance: 35.5
click at [320, 182] on span "Organic electronics" at bounding box center [339, 181] width 94 height 15
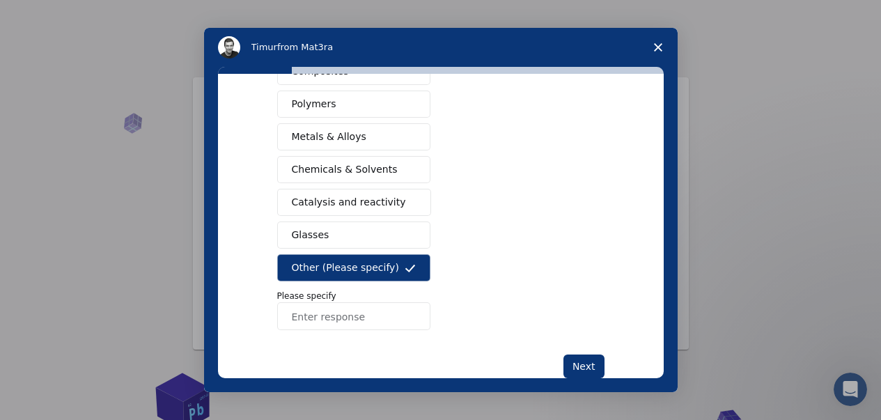
scroll to position [301, 0]
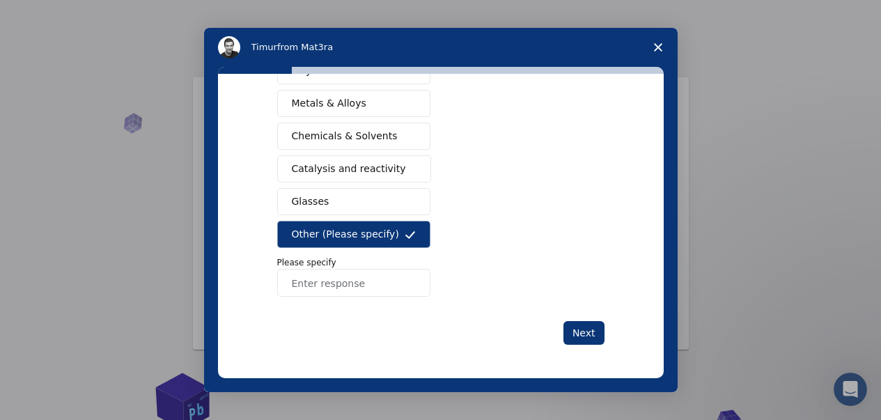
click at [396, 229] on button "Other (Please specify)" at bounding box center [353, 234] width 153 height 27
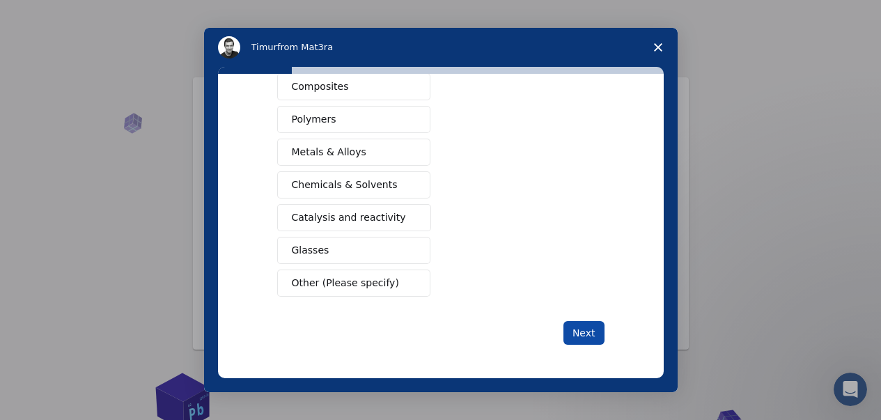
click at [592, 337] on button "Next" at bounding box center [584, 333] width 41 height 24
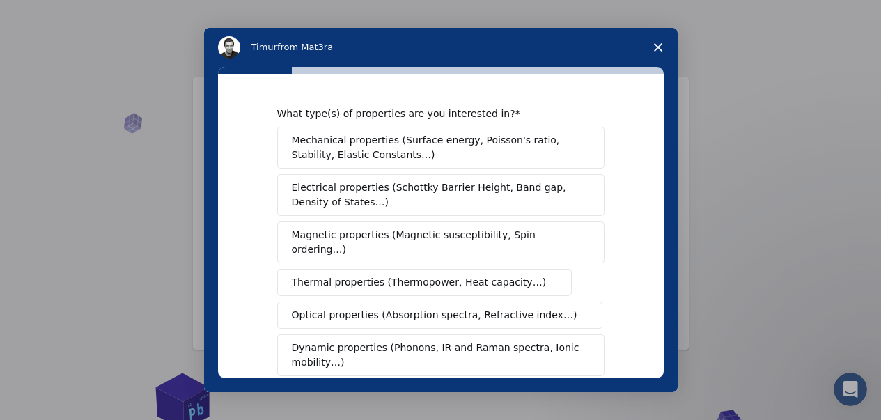
click at [571, 341] on span "Dynamic properties (Phonons, IR and Raman spectra, Ionic mobility…)" at bounding box center [436, 355] width 289 height 29
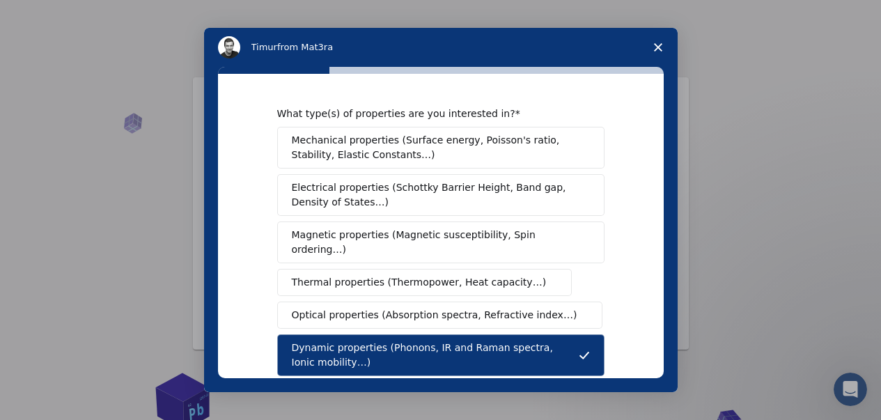
click at [498, 311] on button "Optical properties (Absorption spectra, Refractive index…)" at bounding box center [440, 315] width 326 height 27
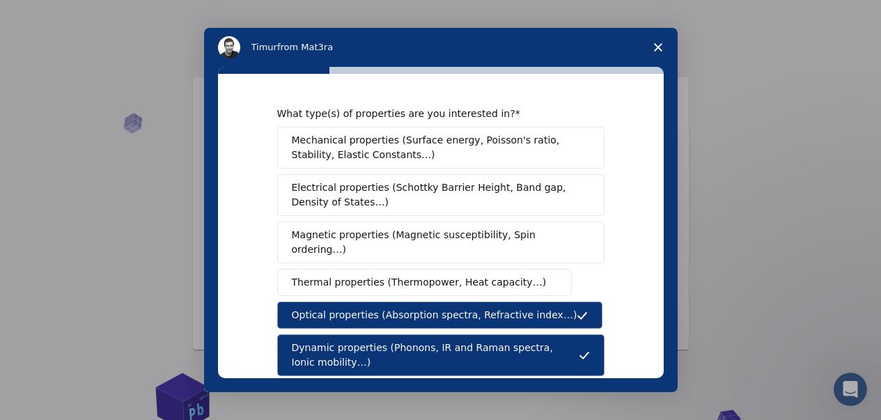
click at [490, 286] on div "Mechanical properties (Surface energy, Poisson's ratio, Stability, Elastic Cons…" at bounding box center [440, 332] width 327 height 410
drag, startPoint x: 484, startPoint y: 268, endPoint x: 484, endPoint y: 276, distance: 8.4
click at [484, 275] on span "Thermal properties (Thermopower, Heat capacity…)" at bounding box center [419, 282] width 255 height 15
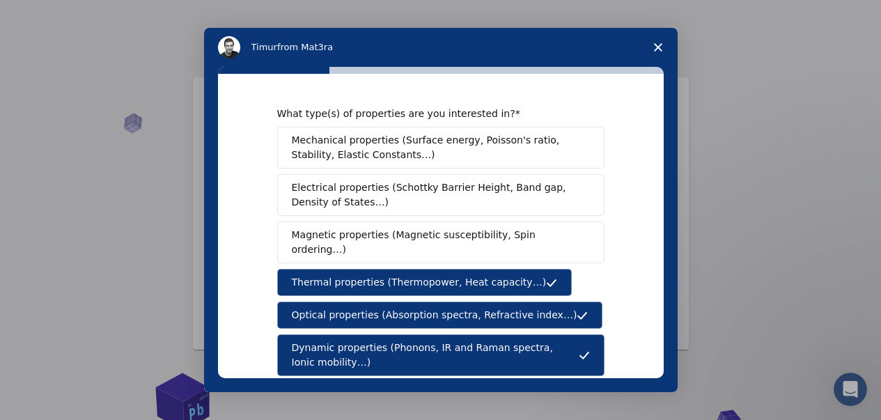
click at [454, 275] on span "Thermal properties (Thermopower, Heat capacity…)" at bounding box center [419, 282] width 255 height 15
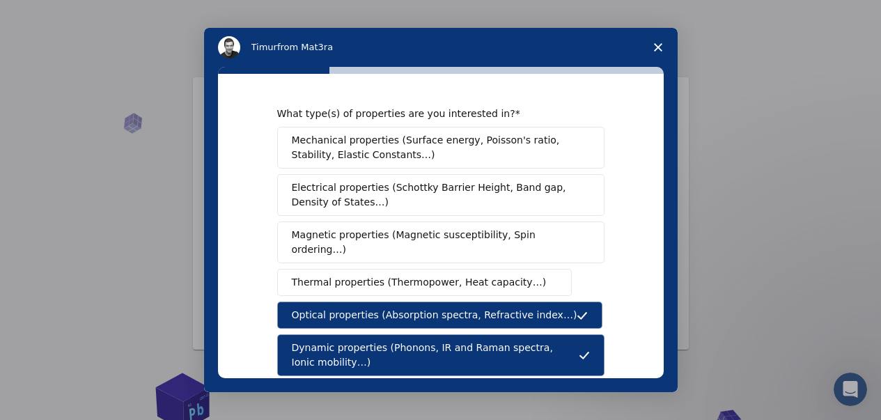
click at [455, 308] on span "Optical properties (Absorption spectra, Refractive index…)" at bounding box center [435, 315] width 286 height 15
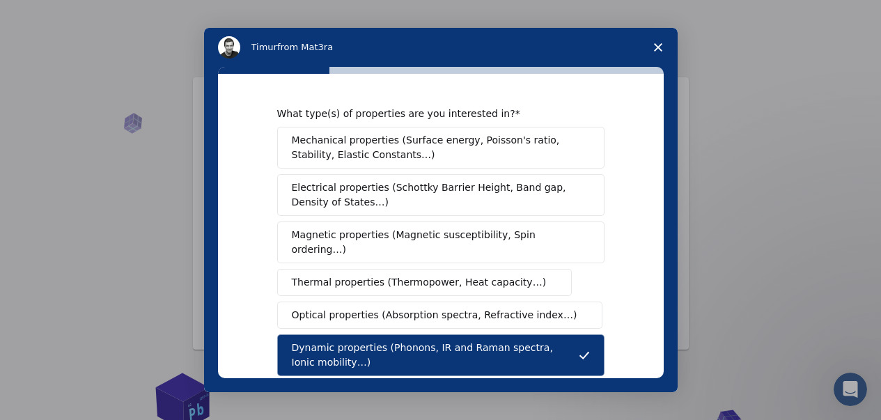
click at [454, 334] on button "Dynamic properties (Phonons, IR and Raman spectra, Ionic mobility…)" at bounding box center [440, 355] width 327 height 42
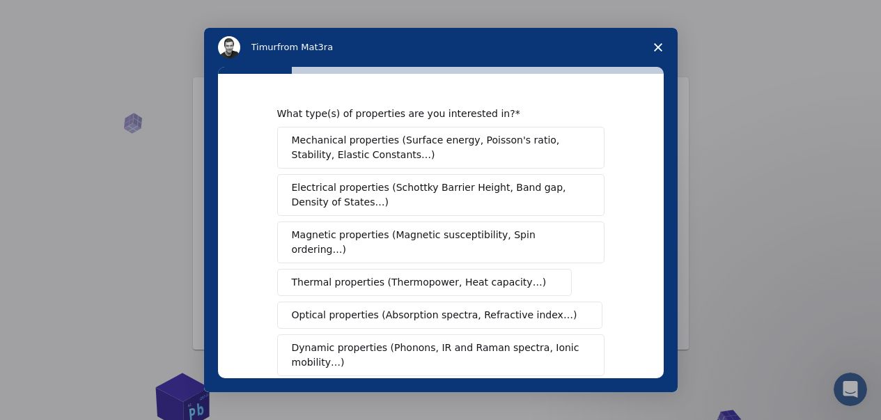
scroll to position [279, 0]
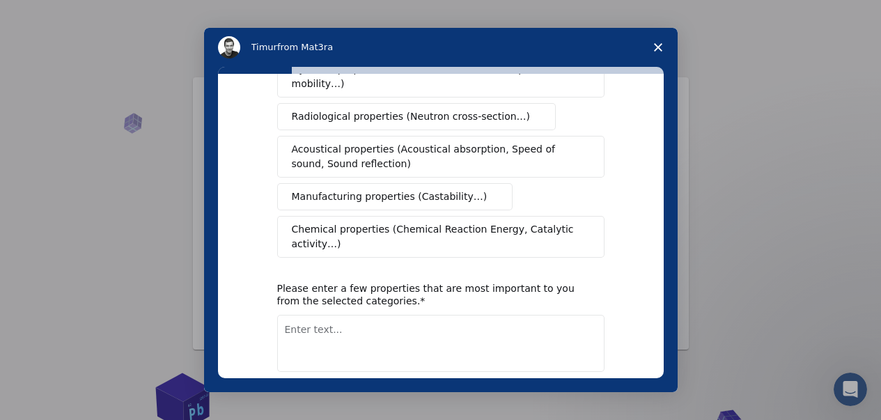
drag, startPoint x: 433, startPoint y: 220, endPoint x: 433, endPoint y: 229, distance: 8.4
click at [433, 222] on span "Chemical properties (Chemical Reaction Energy, Catalytic activity…)" at bounding box center [436, 236] width 288 height 29
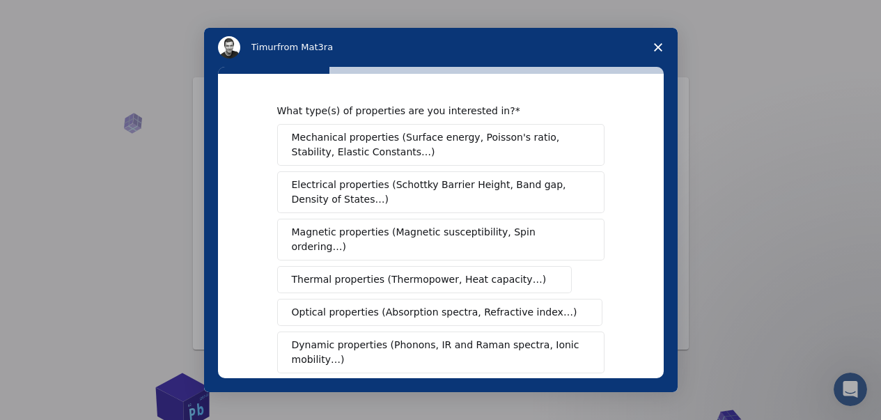
scroll to position [0, 0]
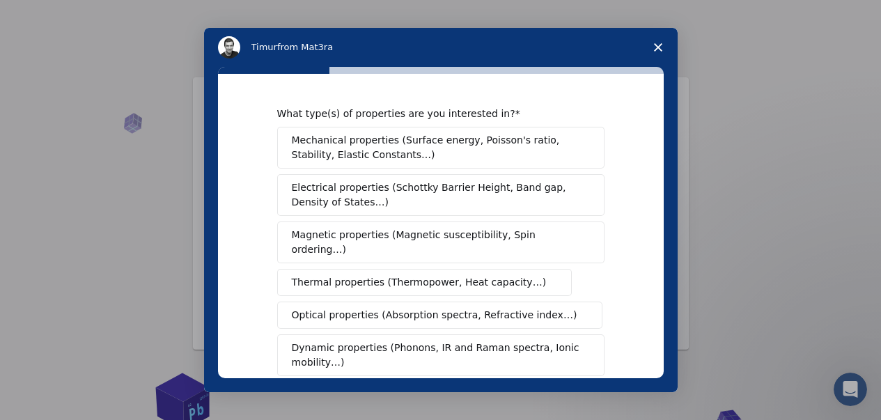
click at [431, 157] on span "Mechanical properties (Surface energy, Poisson's ratio, Stability, Elastic Cons…" at bounding box center [437, 147] width 291 height 29
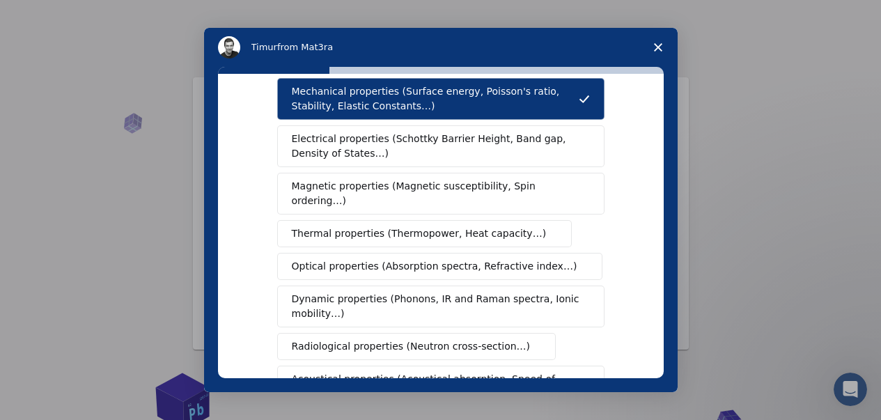
scroll to position [45, 0]
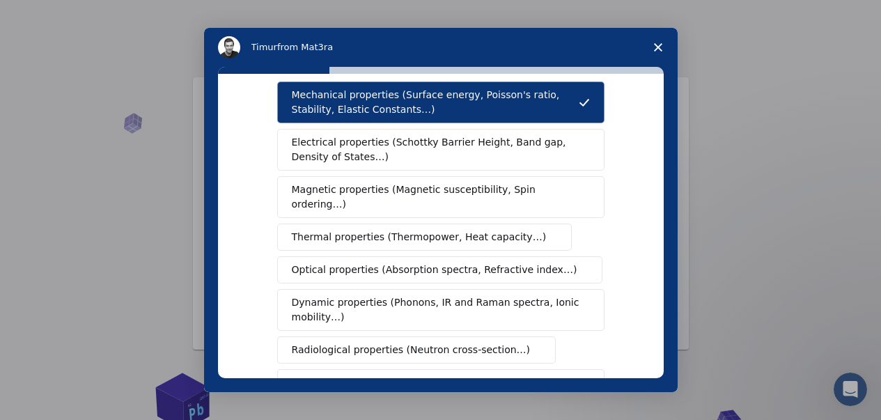
drag, startPoint x: 424, startPoint y: 150, endPoint x: 439, endPoint y: 185, distance: 37.4
click at [424, 150] on span "Electrical properties (Schottky Barrier Height, Band gap, Density of States…)" at bounding box center [437, 149] width 290 height 29
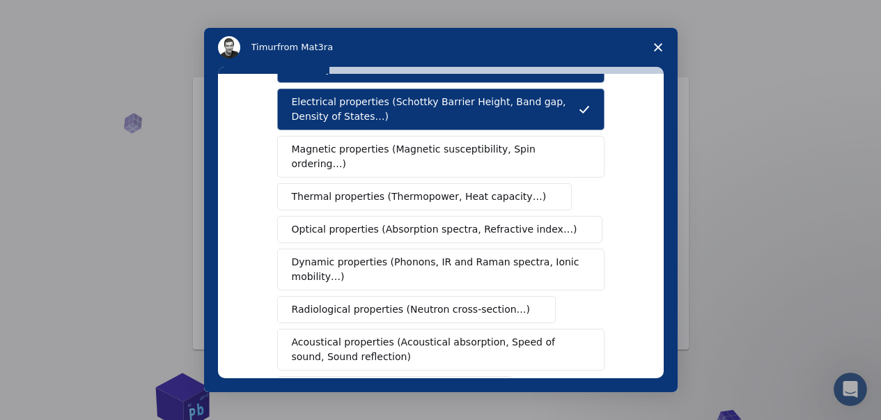
scroll to position [0, 0]
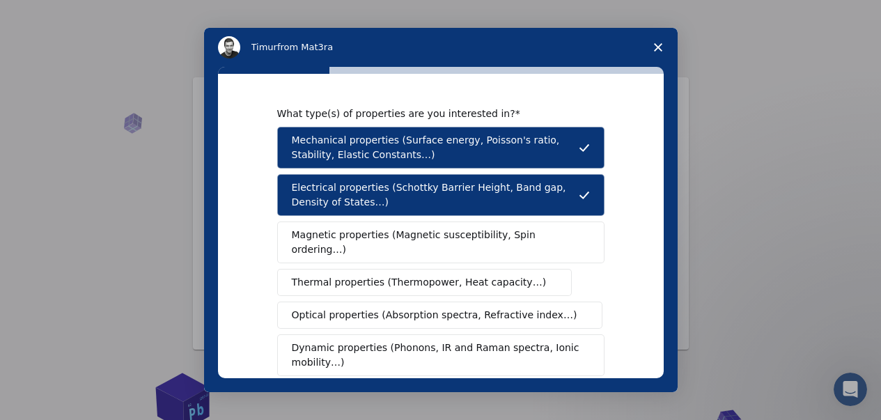
click at [467, 145] on span "Mechanical properties (Surface energy, Poisson's ratio, Stability, Elastic Cons…" at bounding box center [435, 147] width 287 height 29
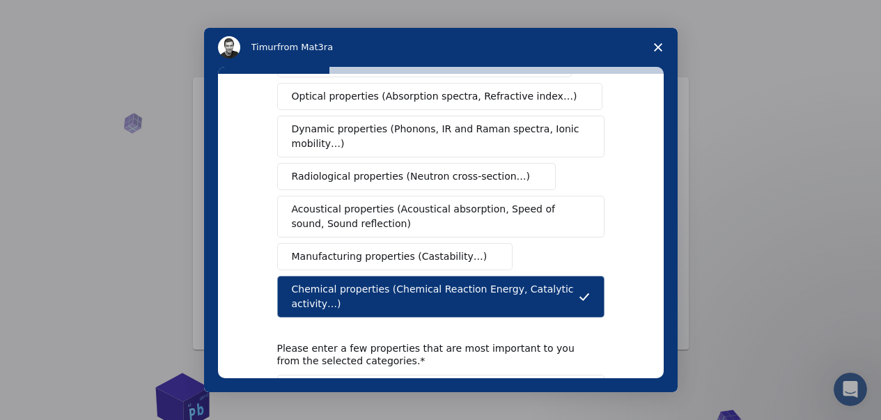
scroll to position [279, 0]
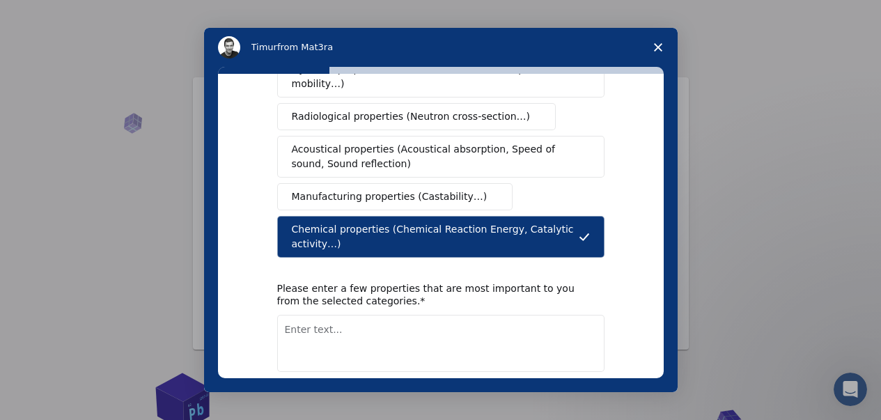
click at [579, 396] on button "Next" at bounding box center [584, 408] width 41 height 24
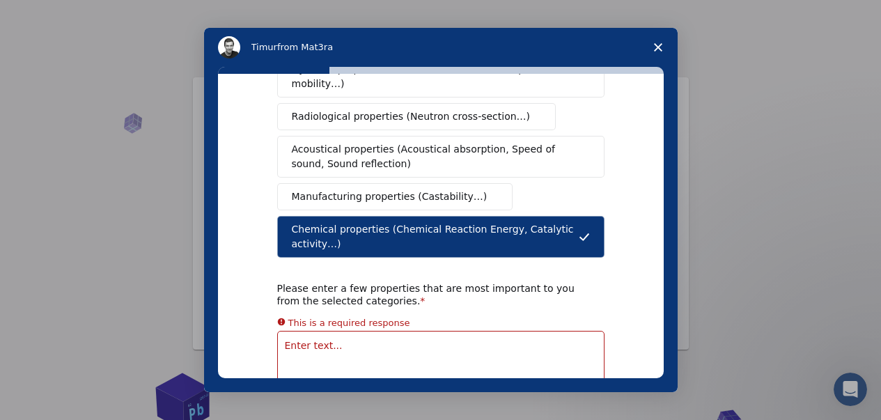
click at [556, 222] on span "Chemical properties (Chemical Reaction Energy, Catalytic activity…)" at bounding box center [435, 236] width 287 height 29
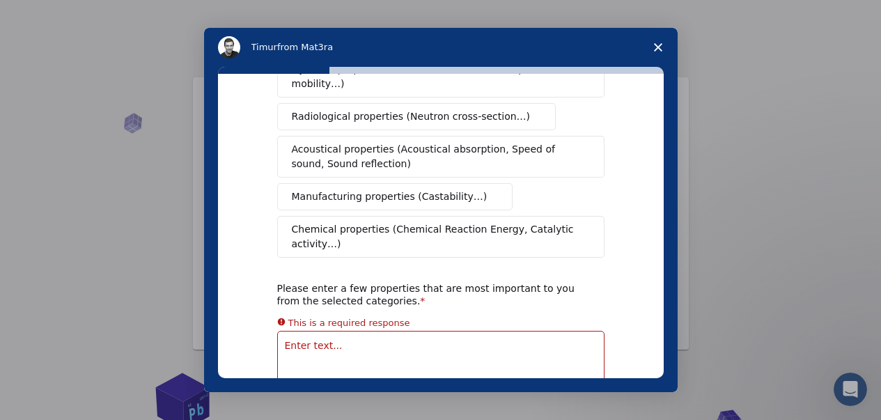
scroll to position [341, 0]
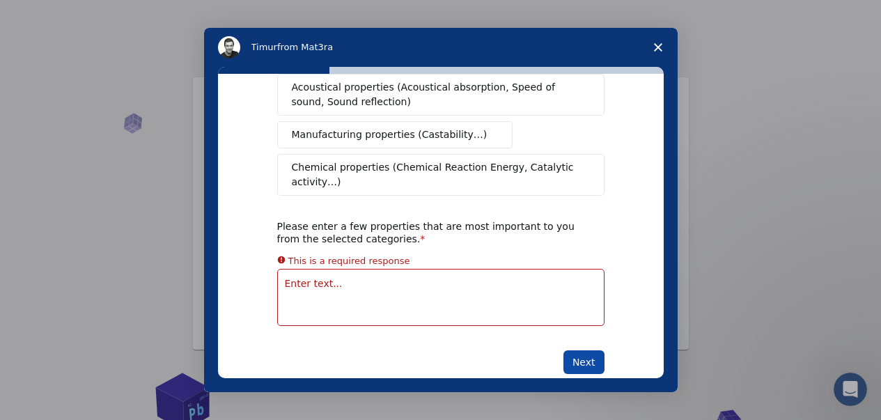
click at [587, 350] on button "Next" at bounding box center [584, 362] width 41 height 24
click at [582, 350] on button "Next" at bounding box center [584, 362] width 41 height 24
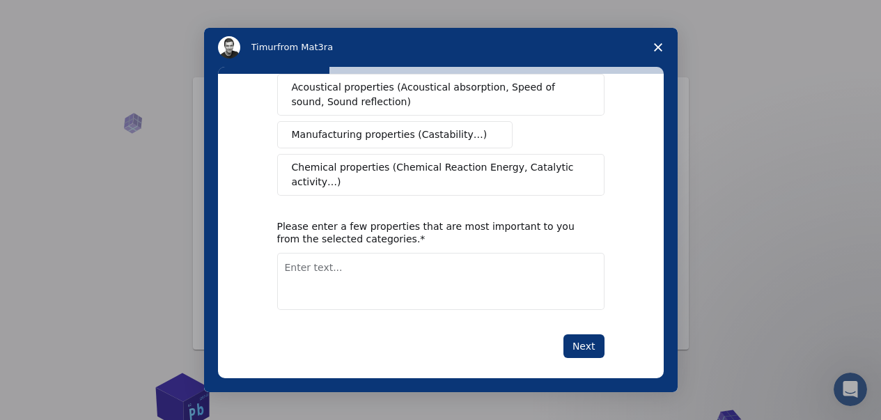
scroll to position [324, 0]
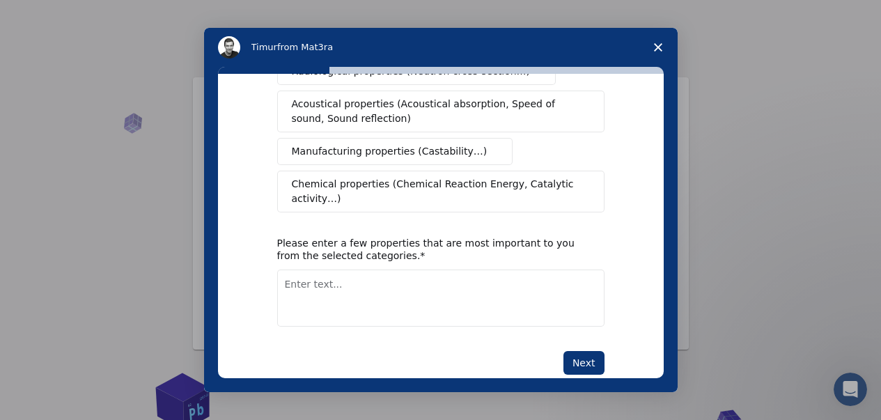
click at [541, 272] on textarea "Enter text..." at bounding box center [440, 298] width 327 height 57
type textarea "ok"
click at [575, 317] on div "What type(s) of properties are you interested in? Mechanical properties (Surfac…" at bounding box center [440, 79] width 327 height 592
click at [578, 351] on button "Next" at bounding box center [584, 363] width 41 height 24
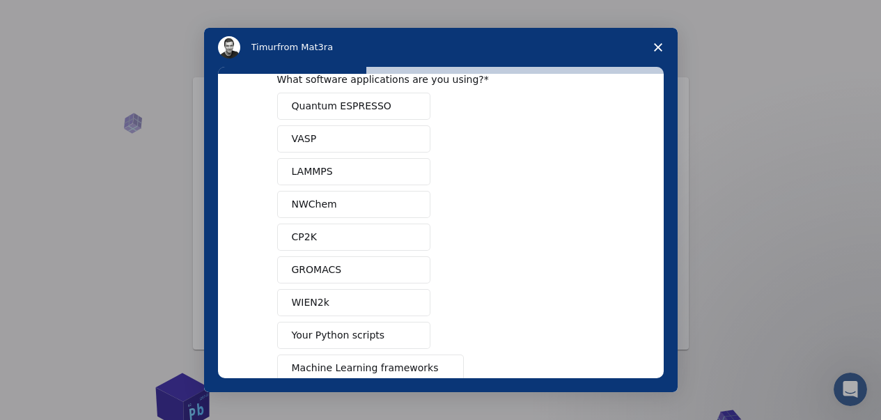
scroll to position [152, 0]
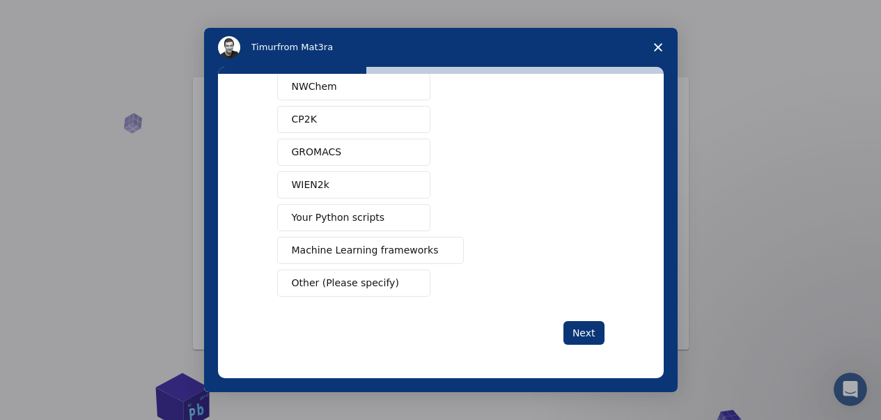
click at [327, 279] on span "Other (Please specify)" at bounding box center [345, 283] width 107 height 15
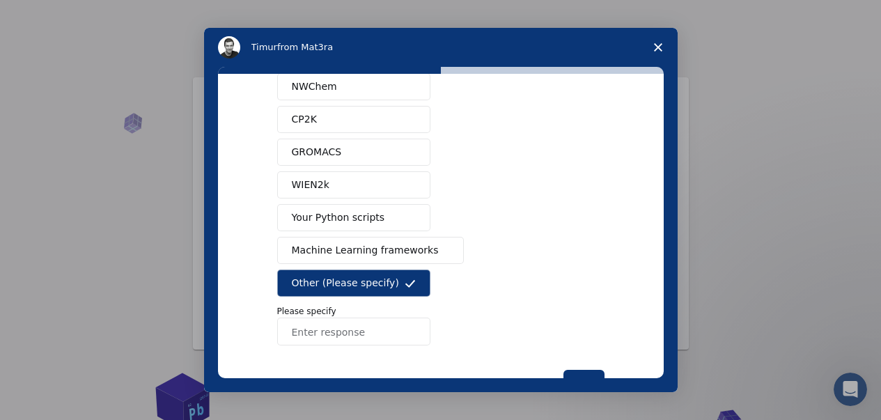
click at [294, 245] on span "Machine Learning frameworks" at bounding box center [365, 250] width 147 height 15
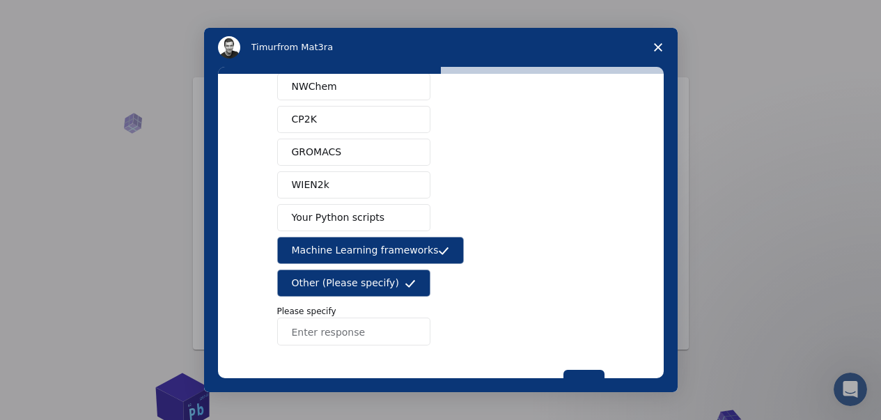
click at [309, 223] on span "Your Python scripts" at bounding box center [338, 217] width 93 height 15
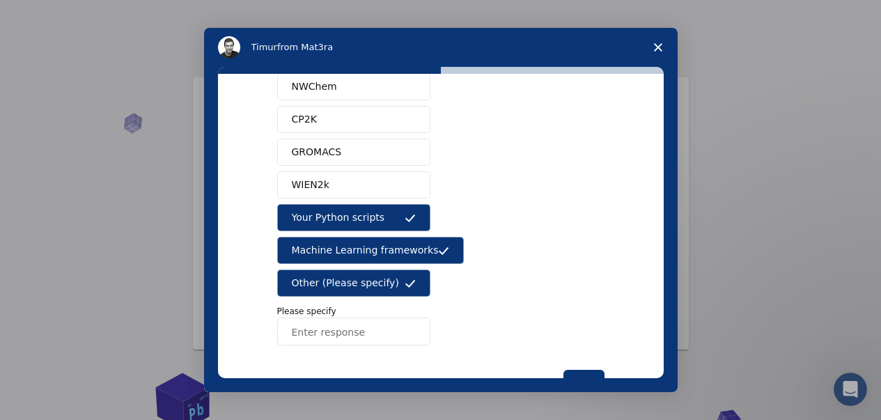
drag, startPoint x: 336, startPoint y: 281, endPoint x: 337, endPoint y: 238, distance: 42.5
click at [336, 281] on span "Other (Please specify)" at bounding box center [345, 283] width 107 height 15
click at [337, 236] on div "Quantum ESPRESSO VASP LAMMPS NWChem CP2K GROMACS WIEN2k Your Python scripts Mac…" at bounding box center [440, 160] width 327 height 371
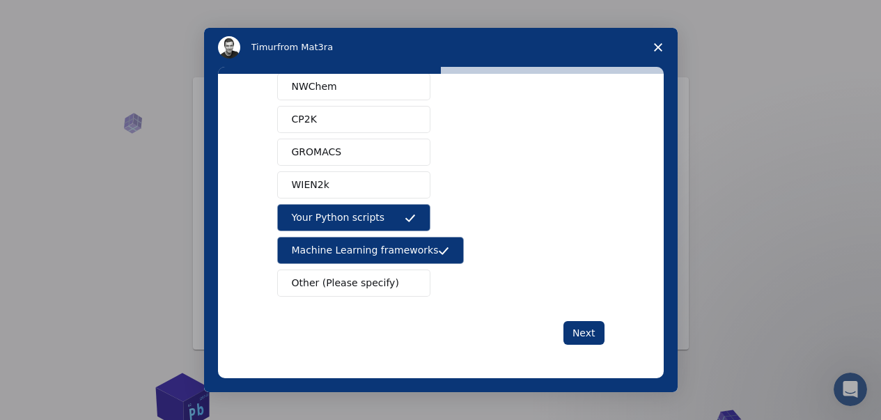
click at [366, 262] on button "Machine Learning frameworks" at bounding box center [370, 250] width 187 height 27
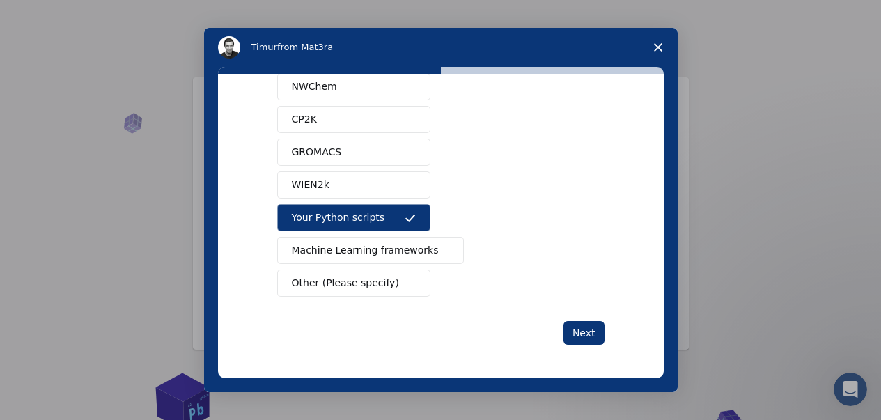
drag, startPoint x: 394, startPoint y: 252, endPoint x: 380, endPoint y: 234, distance: 22.3
click at [393, 252] on span "Machine Learning frameworks" at bounding box center [365, 250] width 147 height 15
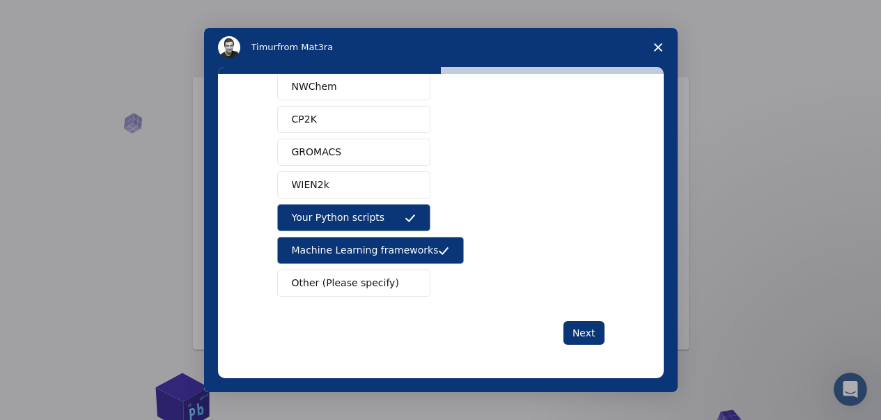
drag, startPoint x: 349, startPoint y: 199, endPoint x: 371, endPoint y: 236, distance: 43.7
click at [348, 199] on div "Quantum ESPRESSO VASP LAMMPS NWChem CP2K GROMACS WIEN2k Your Python scripts Mac…" at bounding box center [440, 136] width 327 height 322
drag, startPoint x: 364, startPoint y: 222, endPoint x: 385, endPoint y: 236, distance: 24.9
click at [364, 222] on span "Your Python scripts" at bounding box center [338, 217] width 93 height 15
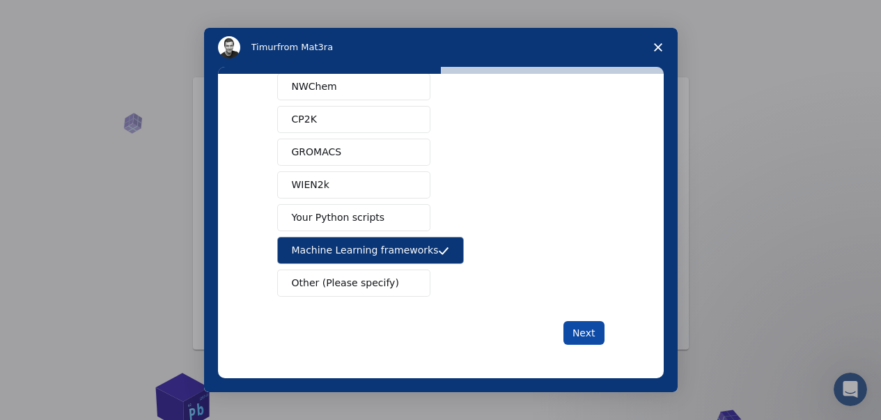
click at [575, 331] on button "Next" at bounding box center [584, 333] width 41 height 24
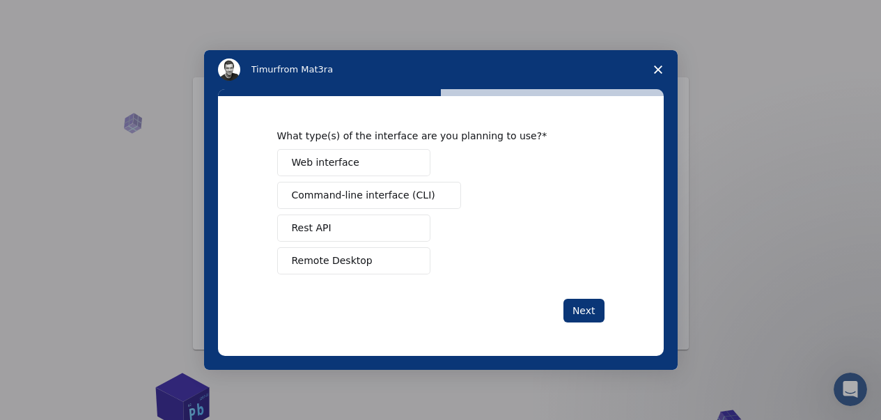
scroll to position [0, 0]
click at [401, 173] on button "Web interface" at bounding box center [353, 162] width 153 height 27
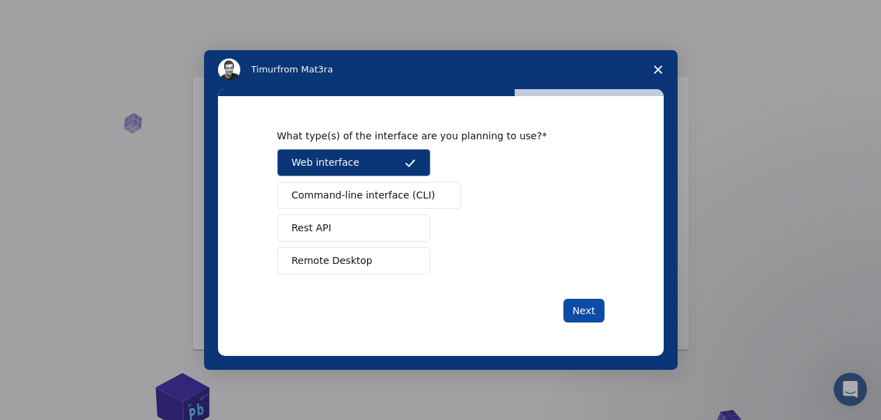
click at [582, 314] on button "Next" at bounding box center [584, 311] width 41 height 24
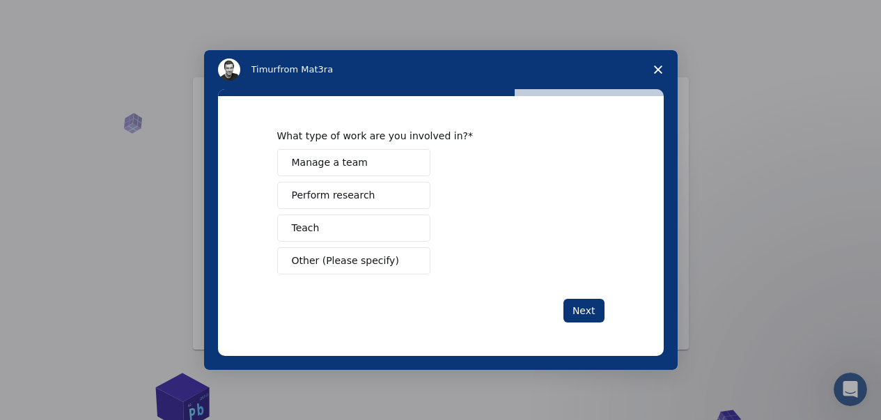
click at [349, 226] on button "Teach" at bounding box center [353, 228] width 153 height 27
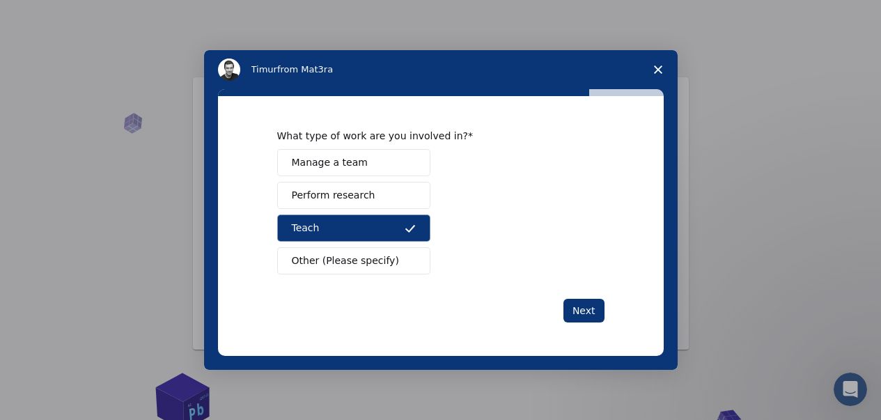
click at [351, 195] on span "Perform research" at bounding box center [334, 195] width 84 height 15
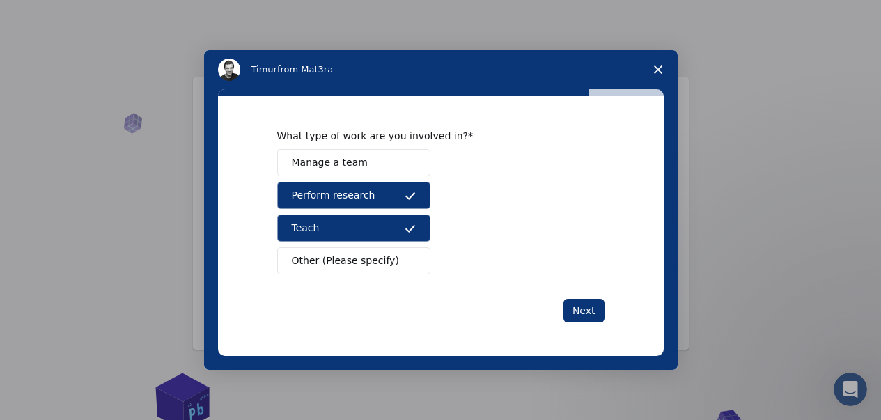
click at [386, 228] on button "Teach" at bounding box center [353, 228] width 153 height 27
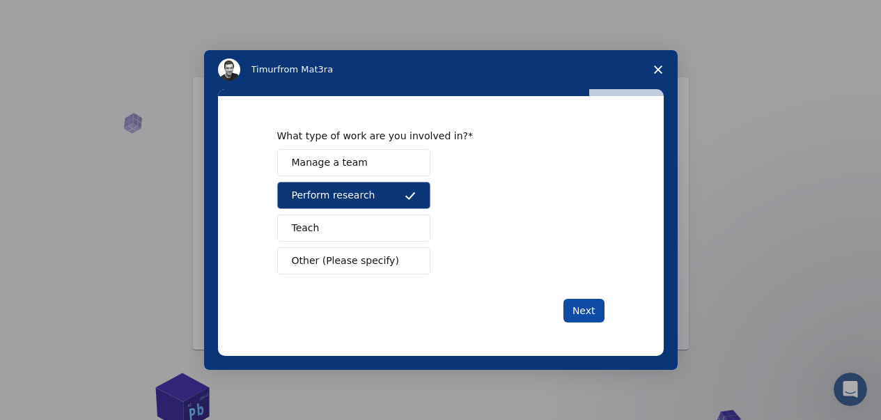
click at [580, 307] on button "Next" at bounding box center [584, 311] width 41 height 24
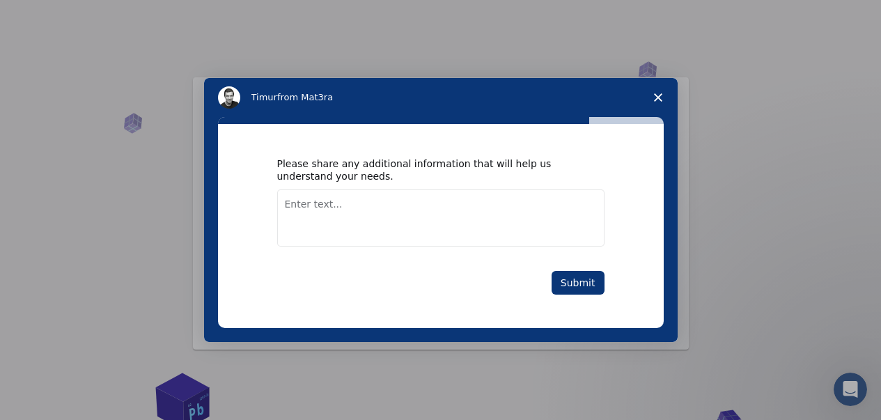
click at [381, 220] on textarea "Enter text..." at bounding box center [440, 218] width 327 height 57
type textarea "ok"
click at [573, 291] on button "Submit" at bounding box center [578, 283] width 53 height 24
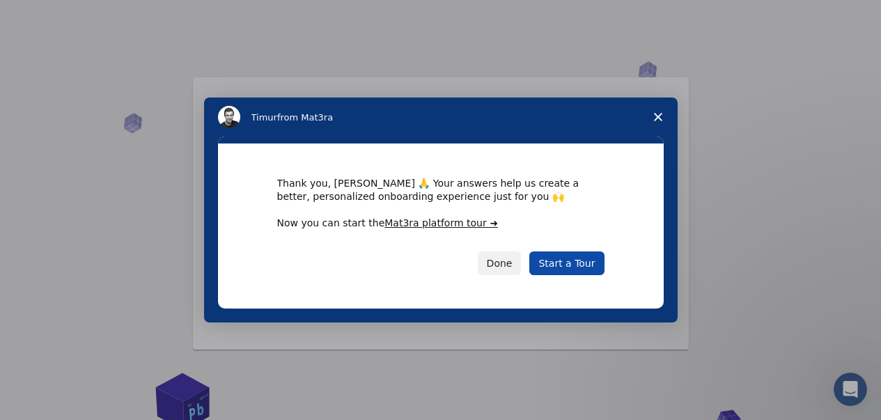
click at [559, 266] on link "Start a Tour" at bounding box center [566, 264] width 75 height 24
click at [514, 265] on button "Done" at bounding box center [500, 264] width 44 height 24
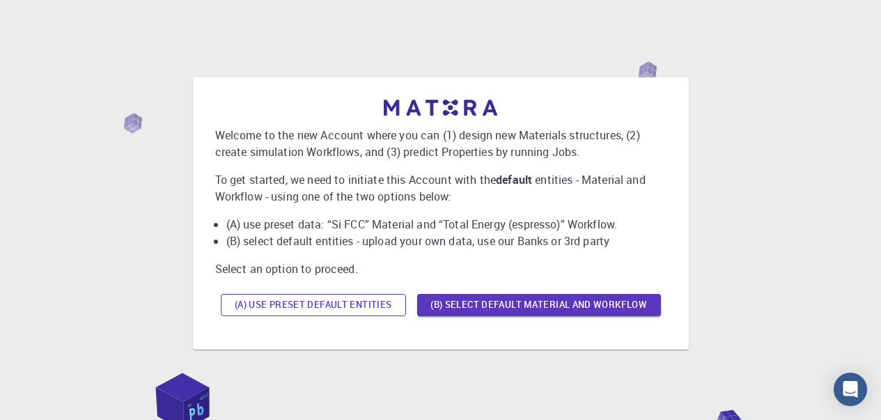
click at [385, 302] on button "(A) Use preset default entities" at bounding box center [313, 305] width 185 height 22
